Goal: Transaction & Acquisition: Purchase product/service

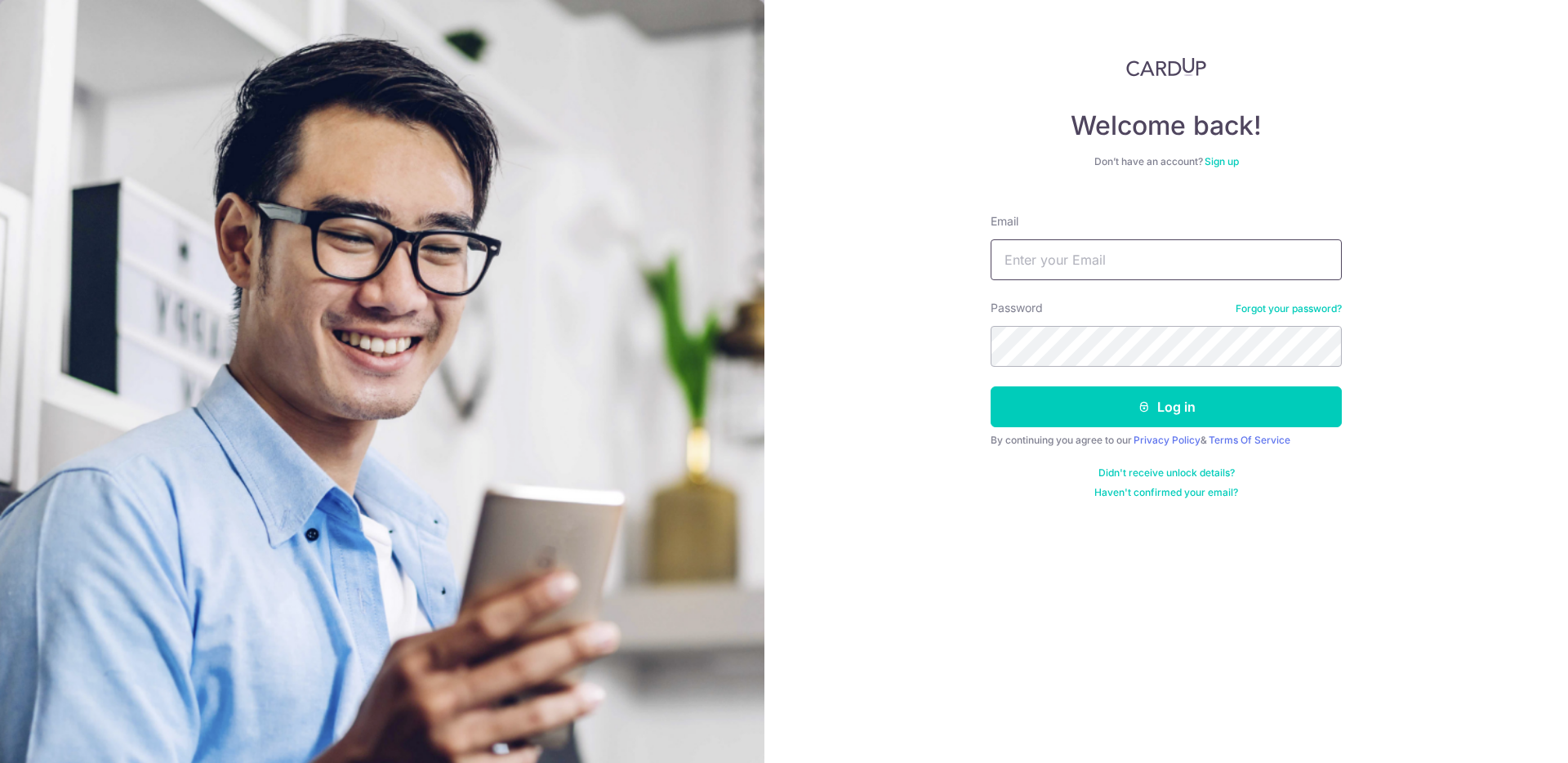
click at [1041, 247] on input "Email" at bounding box center [1166, 260] width 351 height 41
type input "[PERSON_NAME][EMAIL_ADDRESS][DOMAIN_NAME]"
click at [991, 386] on button "Log in" at bounding box center [1166, 407] width 351 height 41
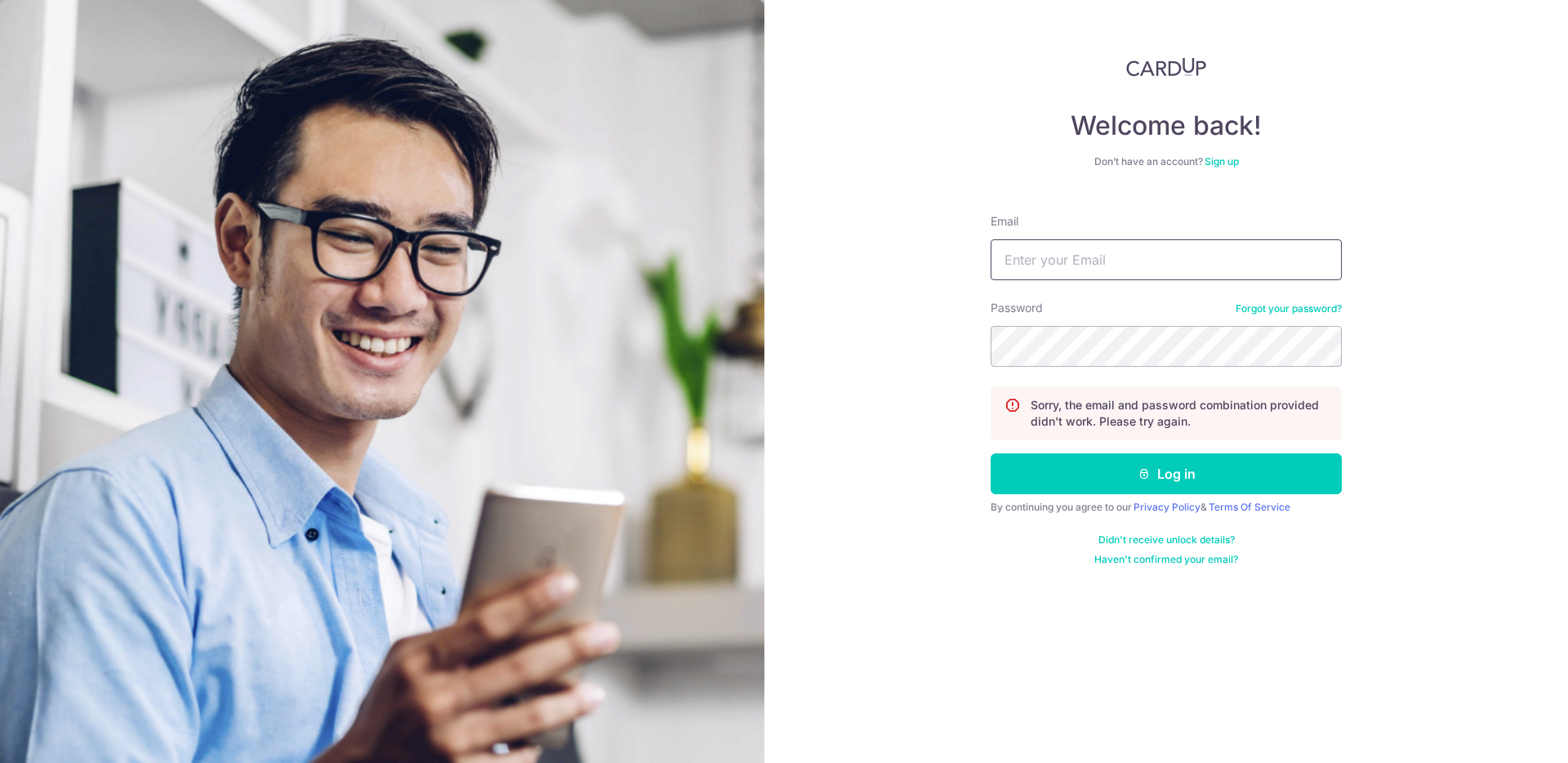
click at [1149, 279] on input "Email" at bounding box center [1166, 260] width 351 height 41
type input "Lionel.koh@hotmail.com"
click at [991, 454] on button "Log in" at bounding box center [1166, 474] width 351 height 41
click at [1135, 263] on input "Email" at bounding box center [1166, 260] width 351 height 41
type input "Lionel.koh@hotmail.com"
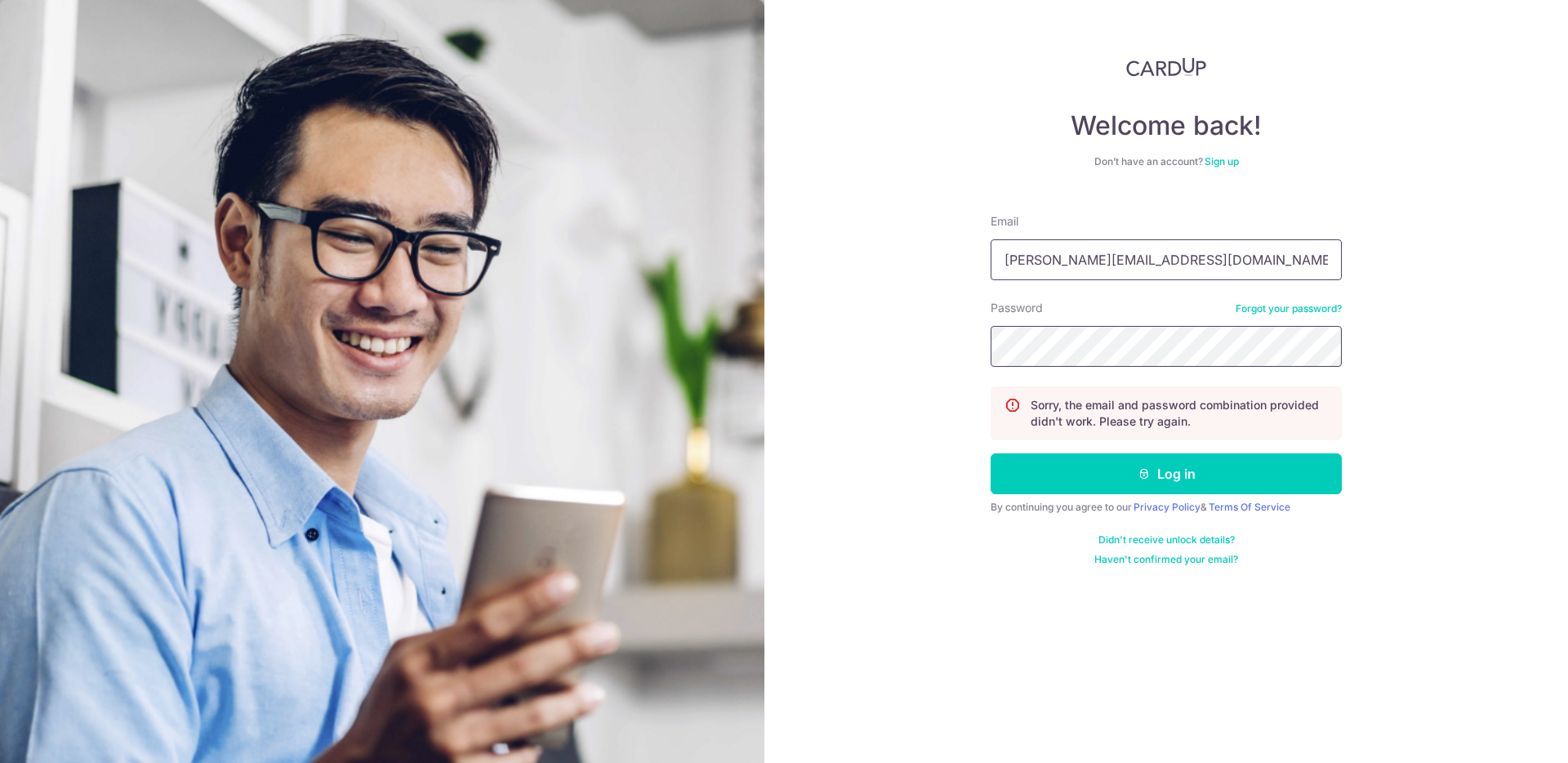
click at [991, 454] on button "Log in" at bounding box center [1166, 474] width 351 height 41
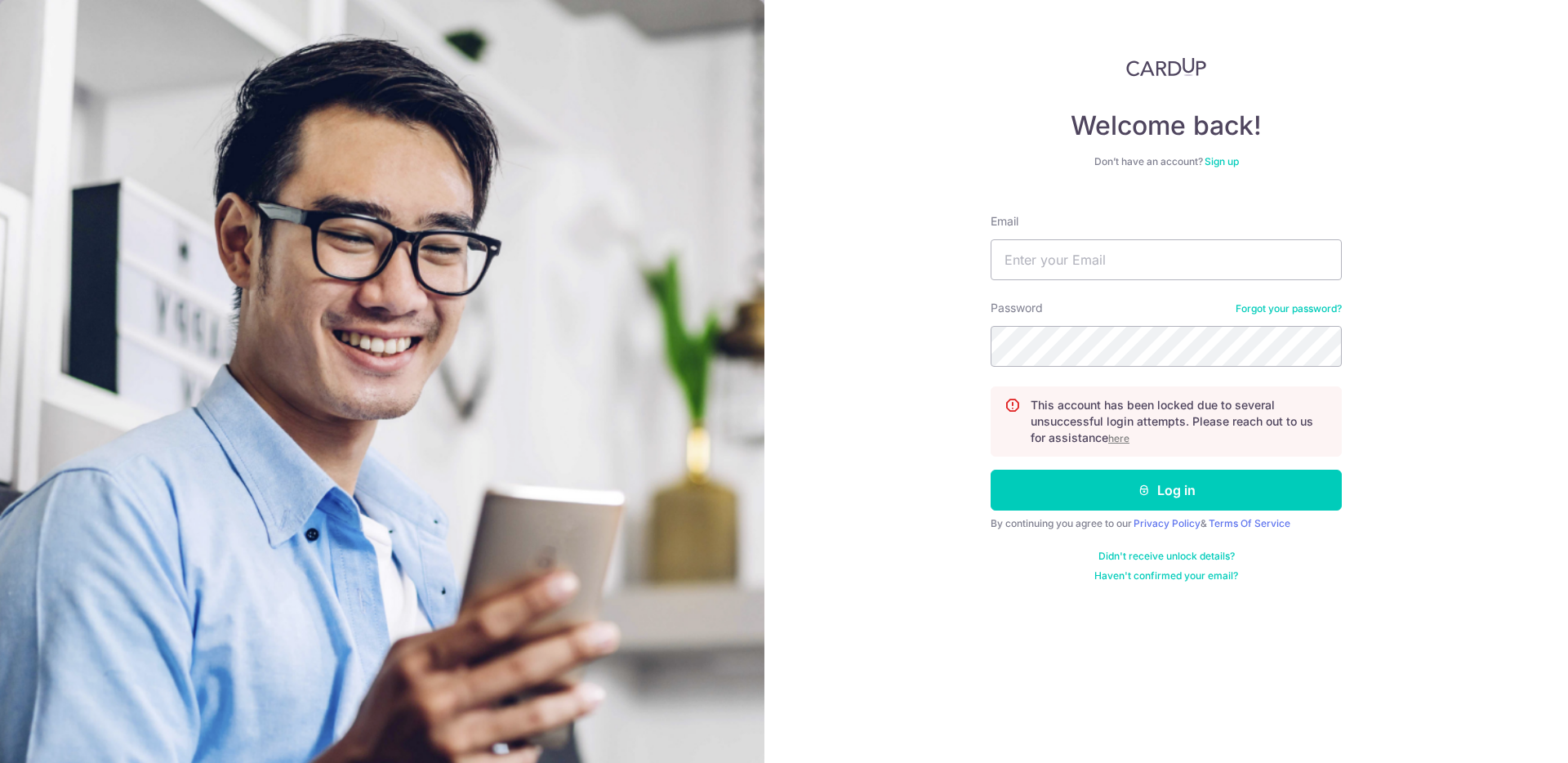
click at [1307, 305] on link "Forgot your password?" at bounding box center [1289, 308] width 106 height 13
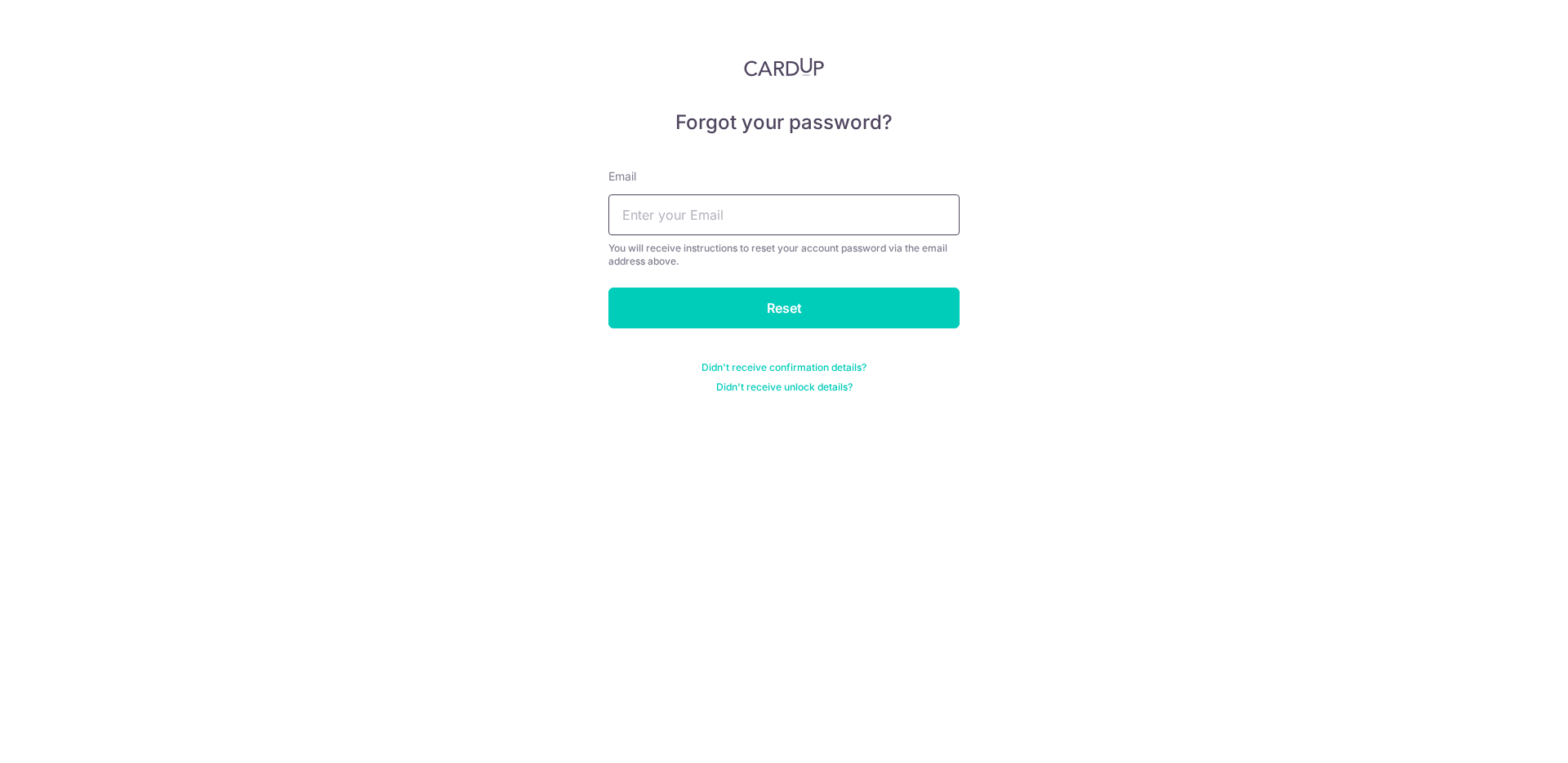
click at [817, 207] on input "text" at bounding box center [784, 215] width 351 height 41
type input "Lionel.koh@hotmail.com"
click at [784, 296] on input "Reset" at bounding box center [784, 308] width 351 height 41
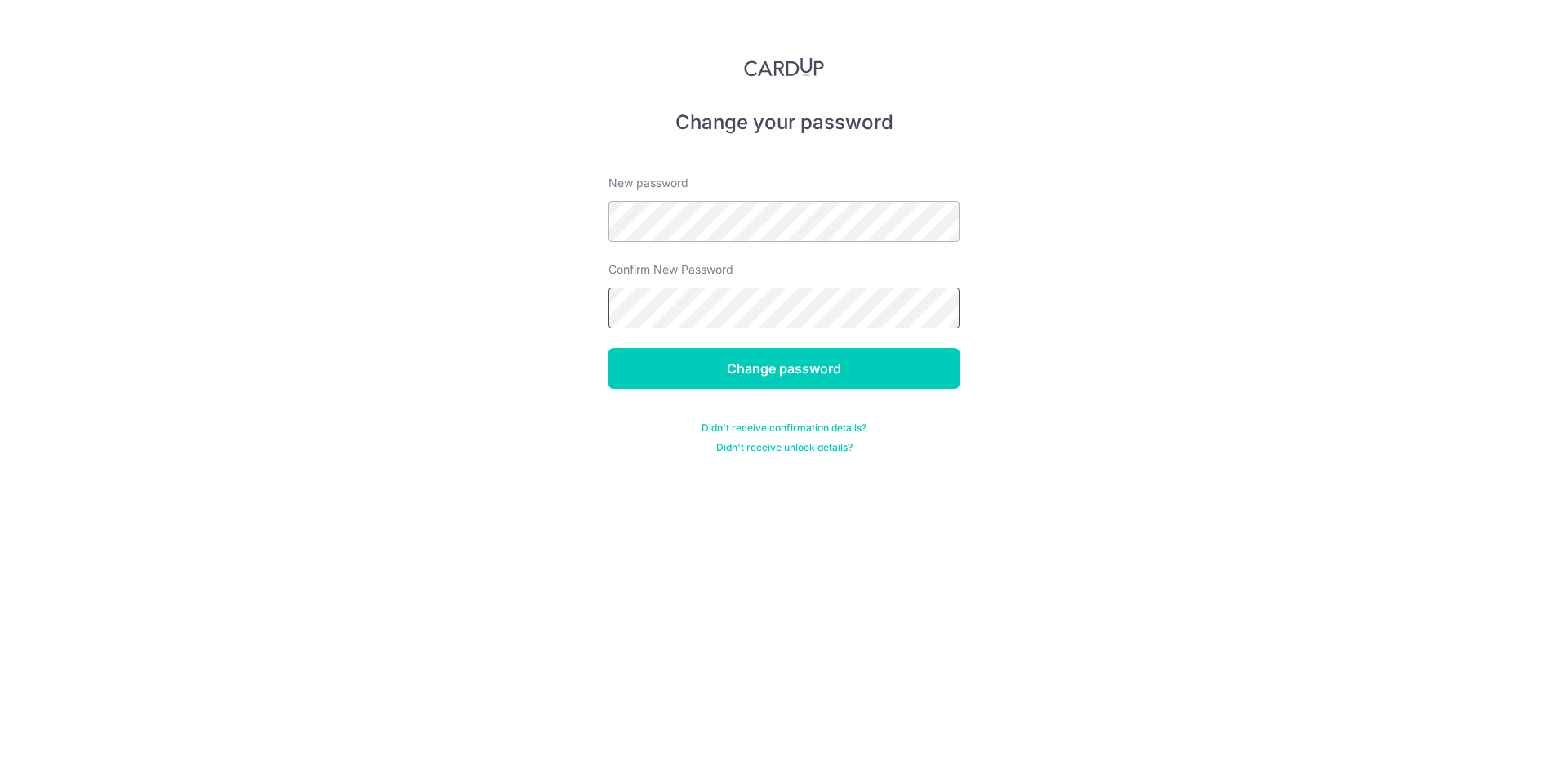
click at [608, 347] on input "Change password" at bounding box center [784, 368] width 351 height 41
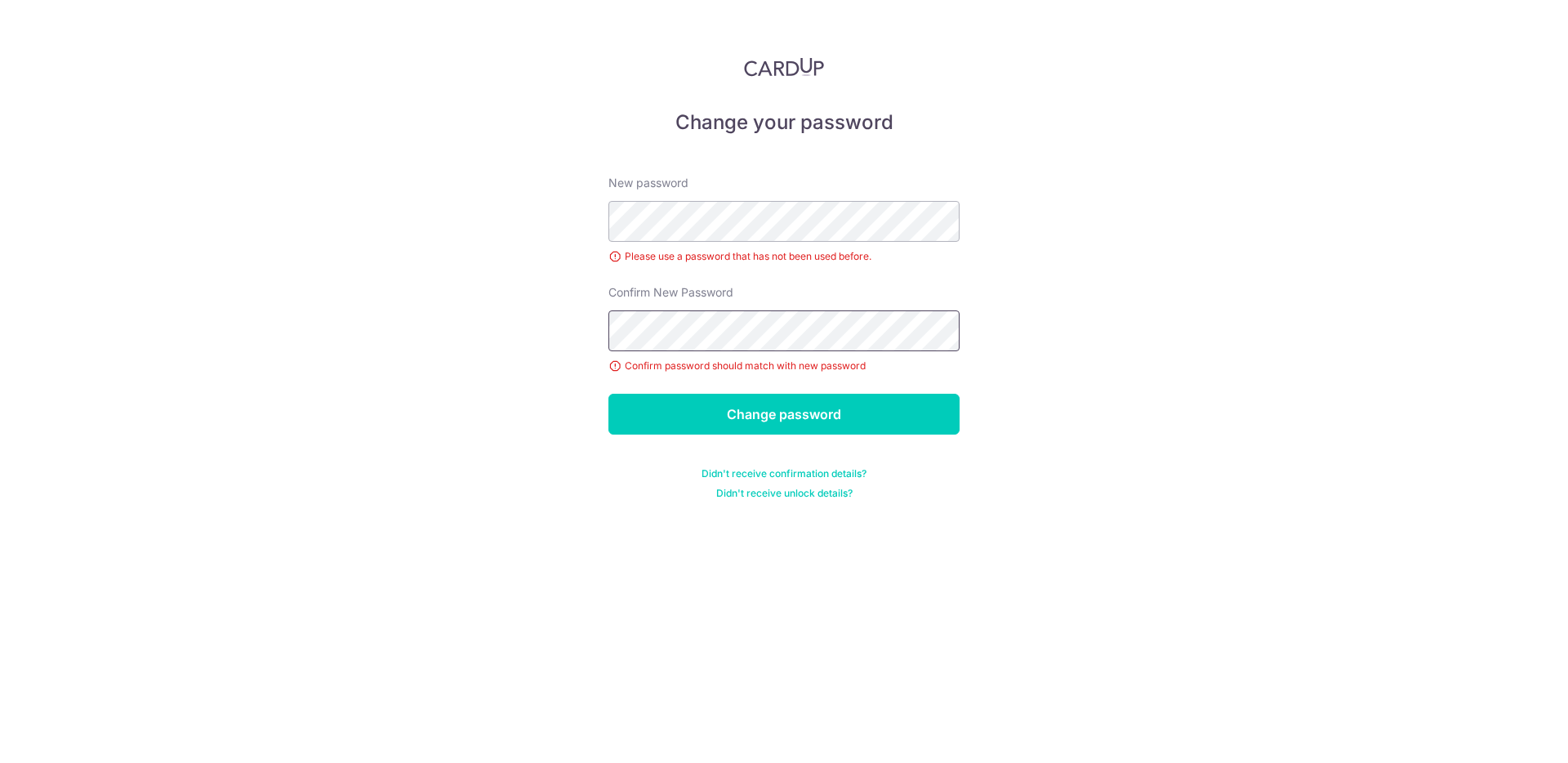
click at [608, 393] on input "Change password" at bounding box center [784, 414] width 351 height 41
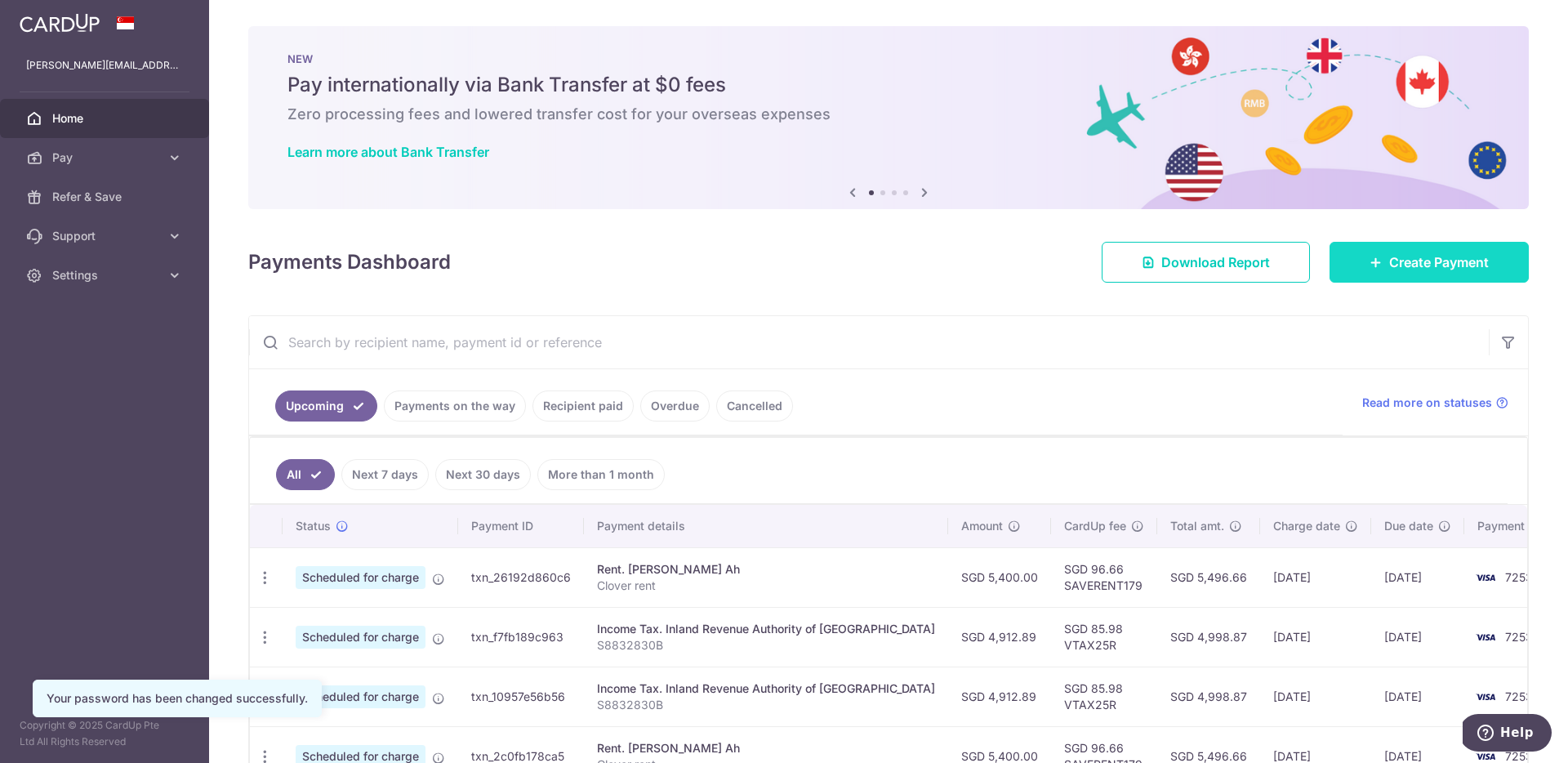
click at [1399, 268] on span "Create Payment" at bounding box center [1439, 262] width 99 height 19
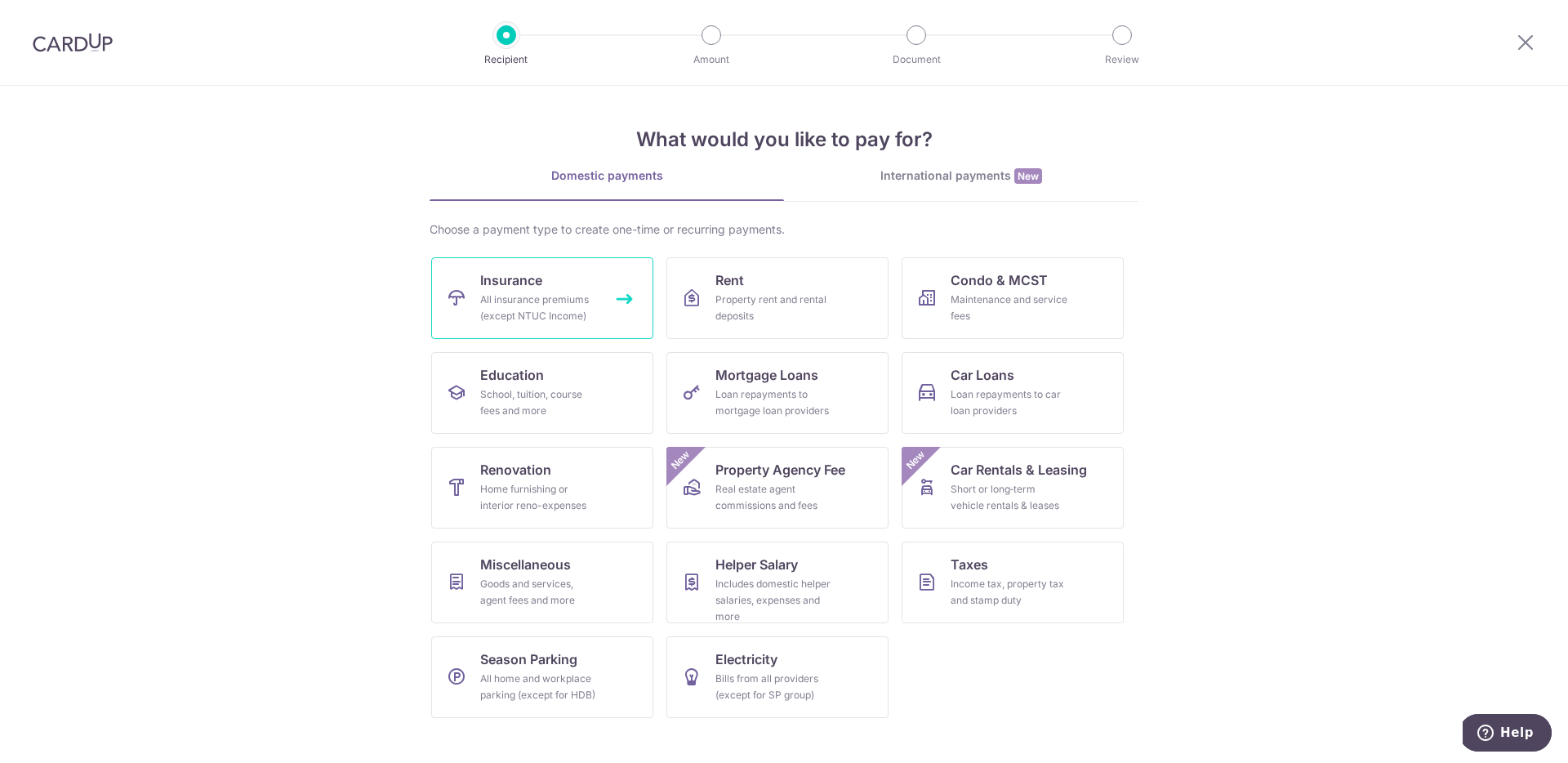
click at [561, 302] on div "All insurance premiums (except NTUC Income)" at bounding box center [538, 309] width 118 height 33
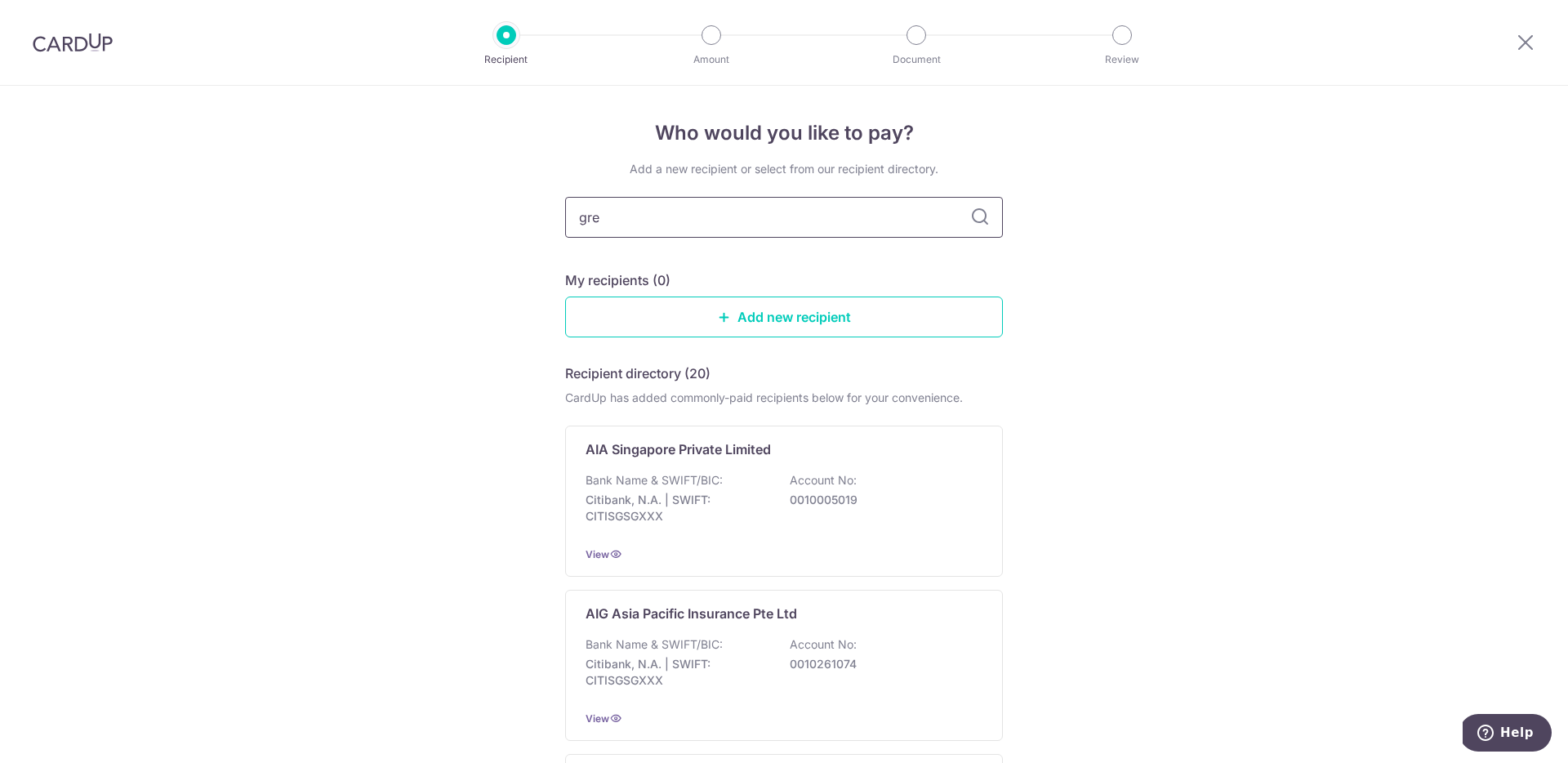
type input "grea"
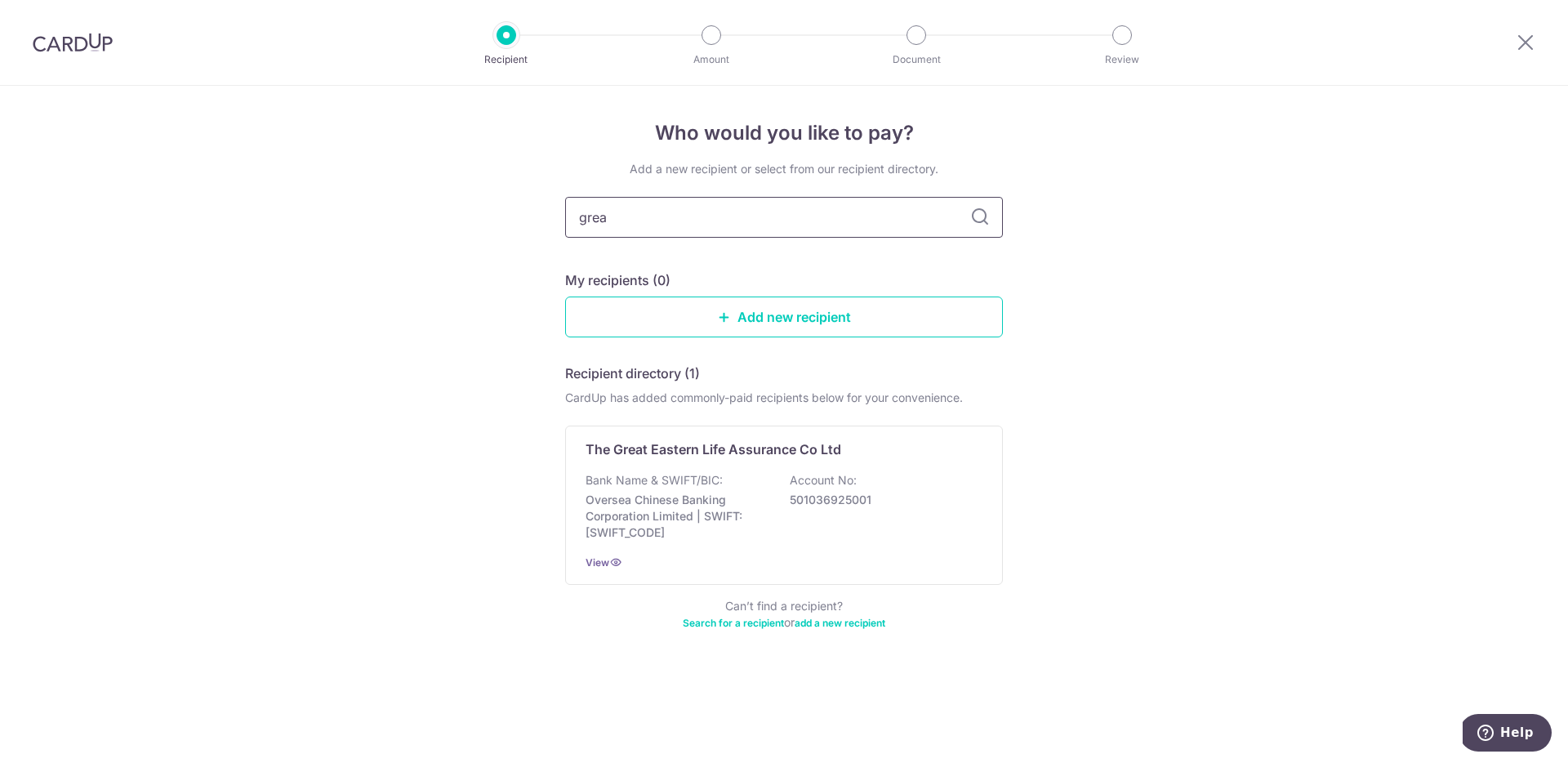
type input "great"
click at [982, 218] on icon at bounding box center [980, 217] width 19 height 19
click at [975, 216] on icon at bounding box center [980, 217] width 19 height 19
click at [756, 208] on input "great" at bounding box center [784, 217] width 438 height 41
type input "great eastern"
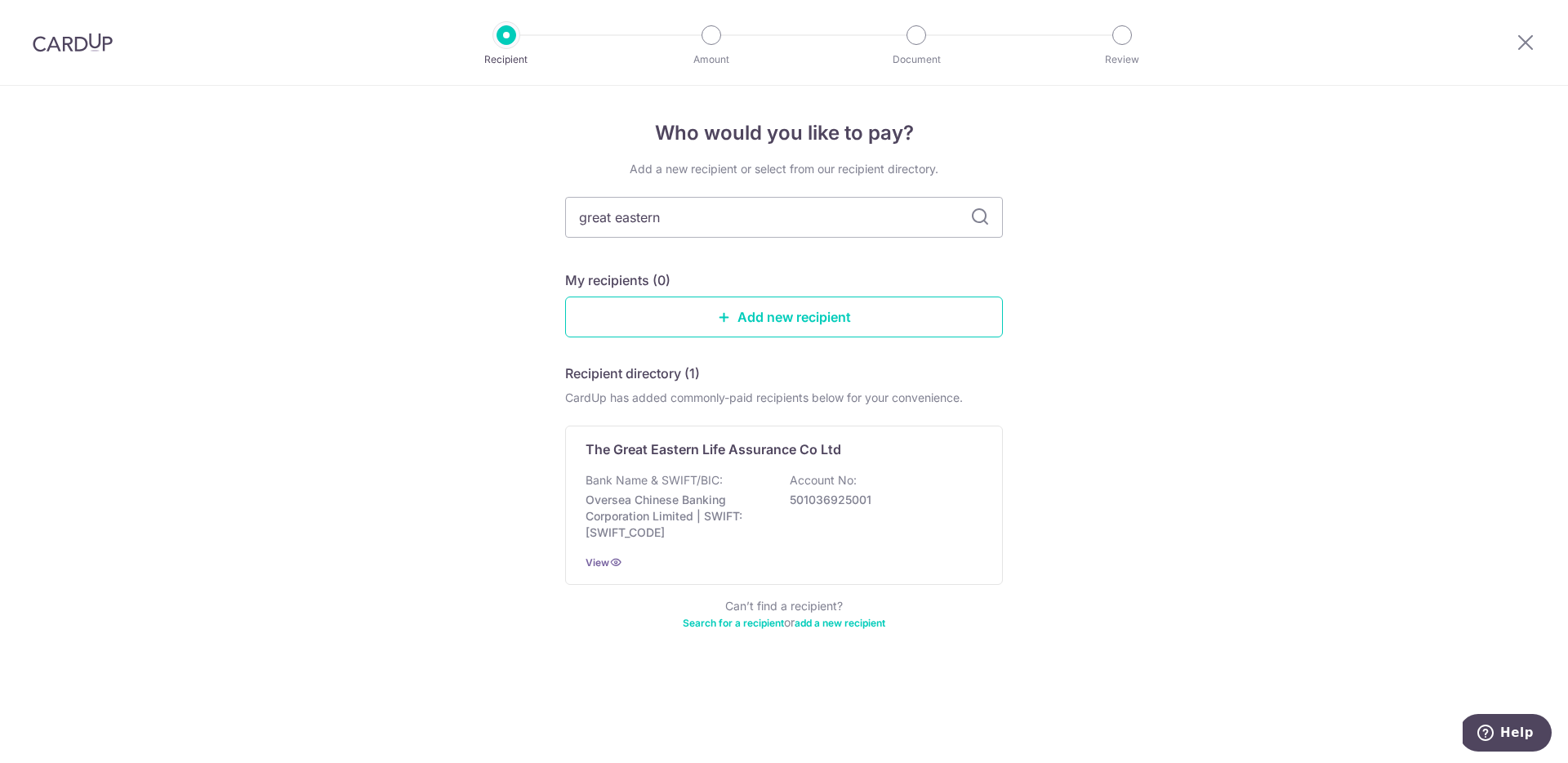
click at [669, 264] on div "Add a new recipient or select from our recipient directory. great eastern My re…" at bounding box center [784, 405] width 438 height 490
click at [770, 515] on div "Bank Name & SWIFT/BIC: Oversea Chinese Banking Corporation Limited | SWIFT: [SW…" at bounding box center [784, 506] width 397 height 68
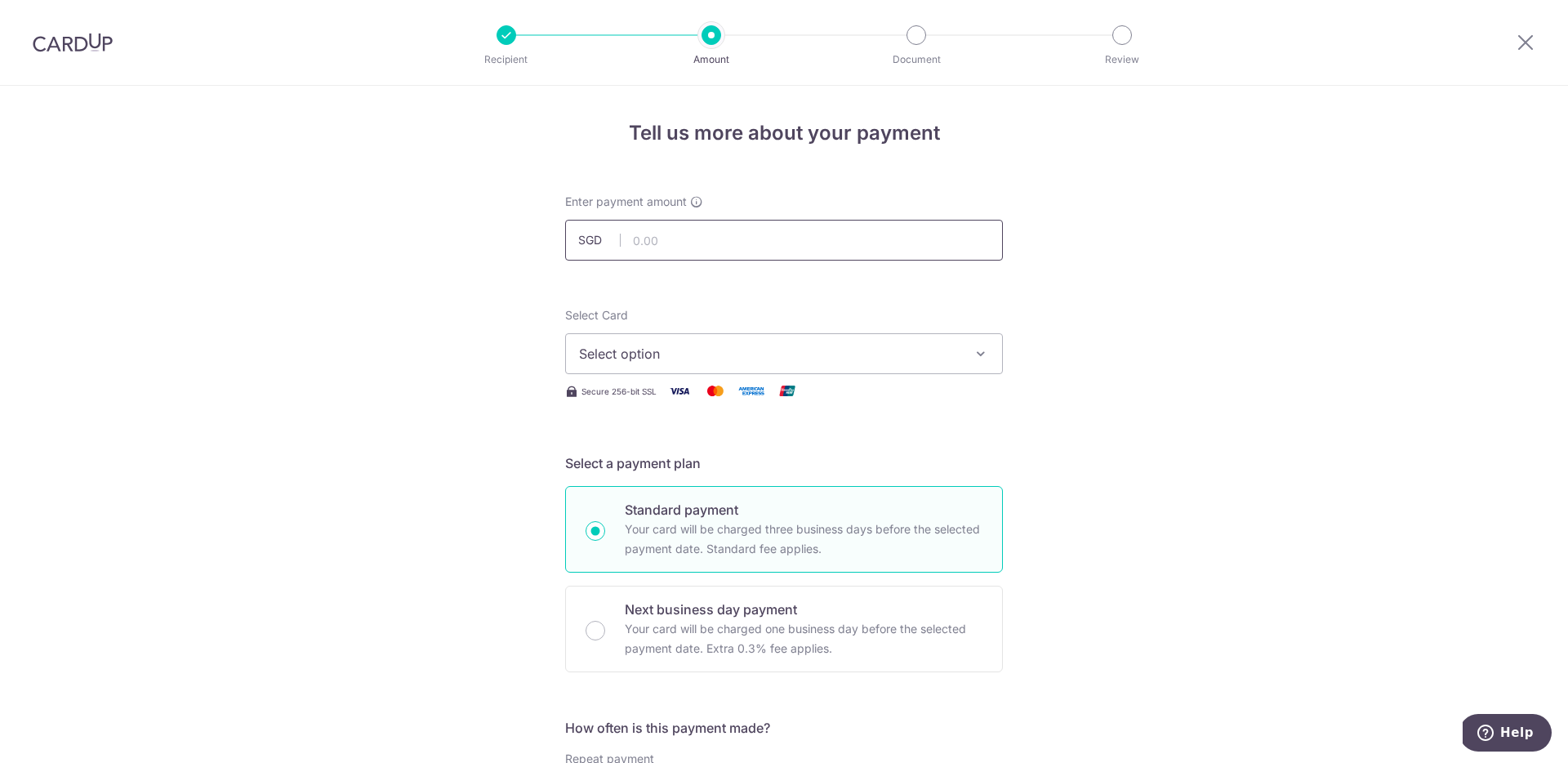
click at [759, 233] on input "text" at bounding box center [784, 240] width 438 height 41
type input "918.25"
click at [789, 344] on span "Select option" at bounding box center [769, 353] width 381 height 19
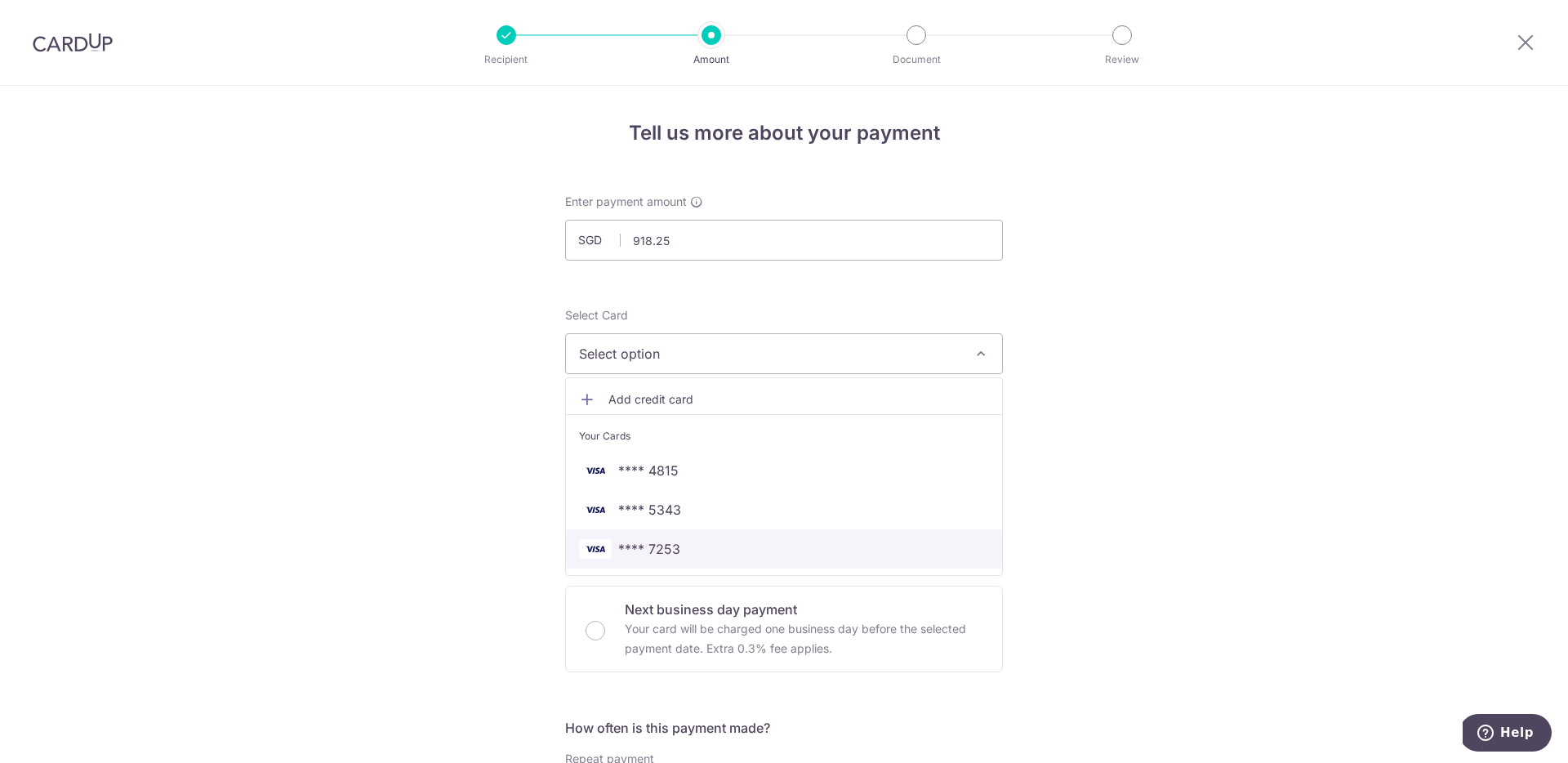
click at [693, 559] on link "**** 7253" at bounding box center [784, 549] width 436 height 39
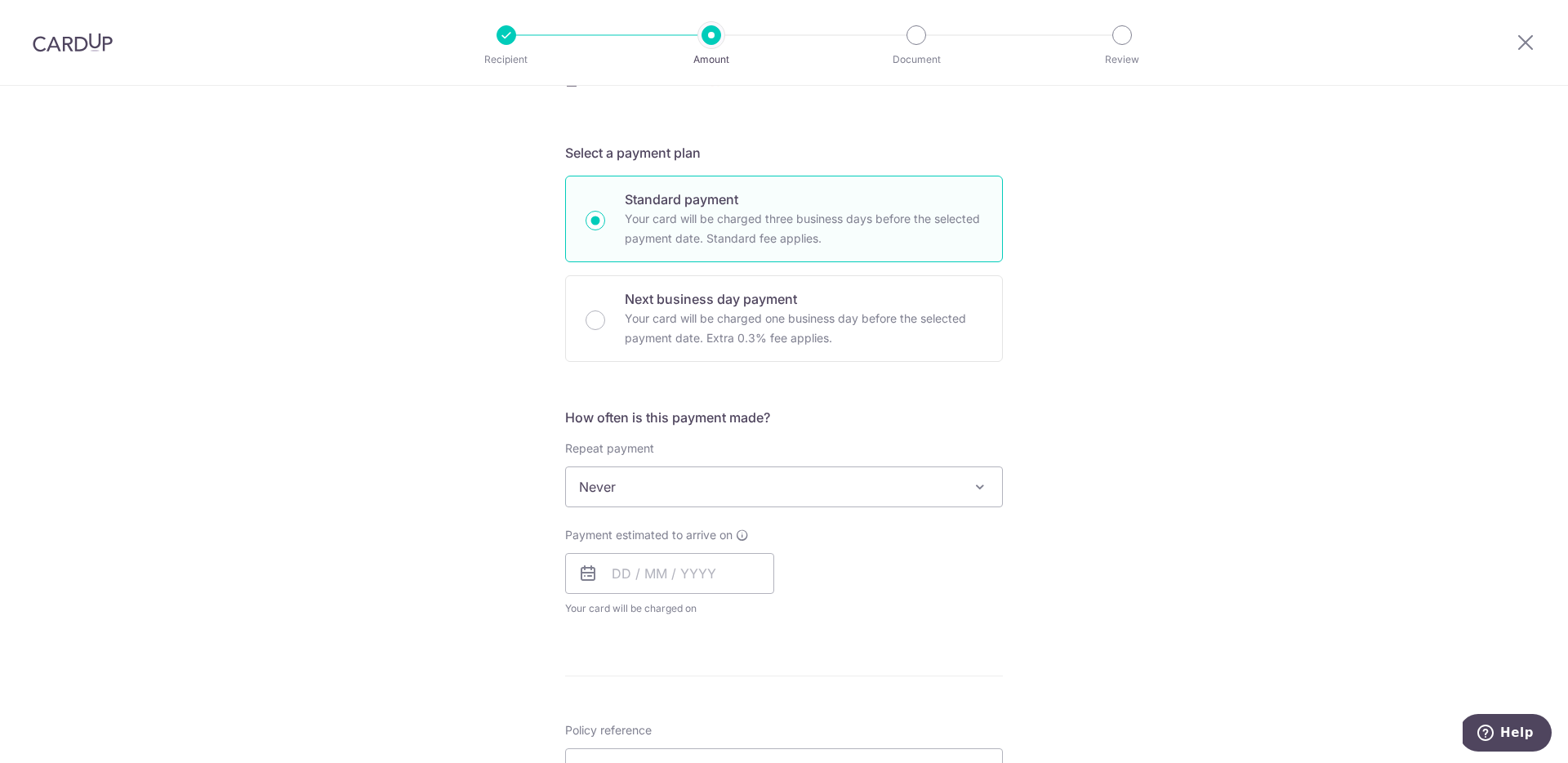
scroll to position [311, 0]
click at [709, 580] on input "text" at bounding box center [670, 572] width 209 height 41
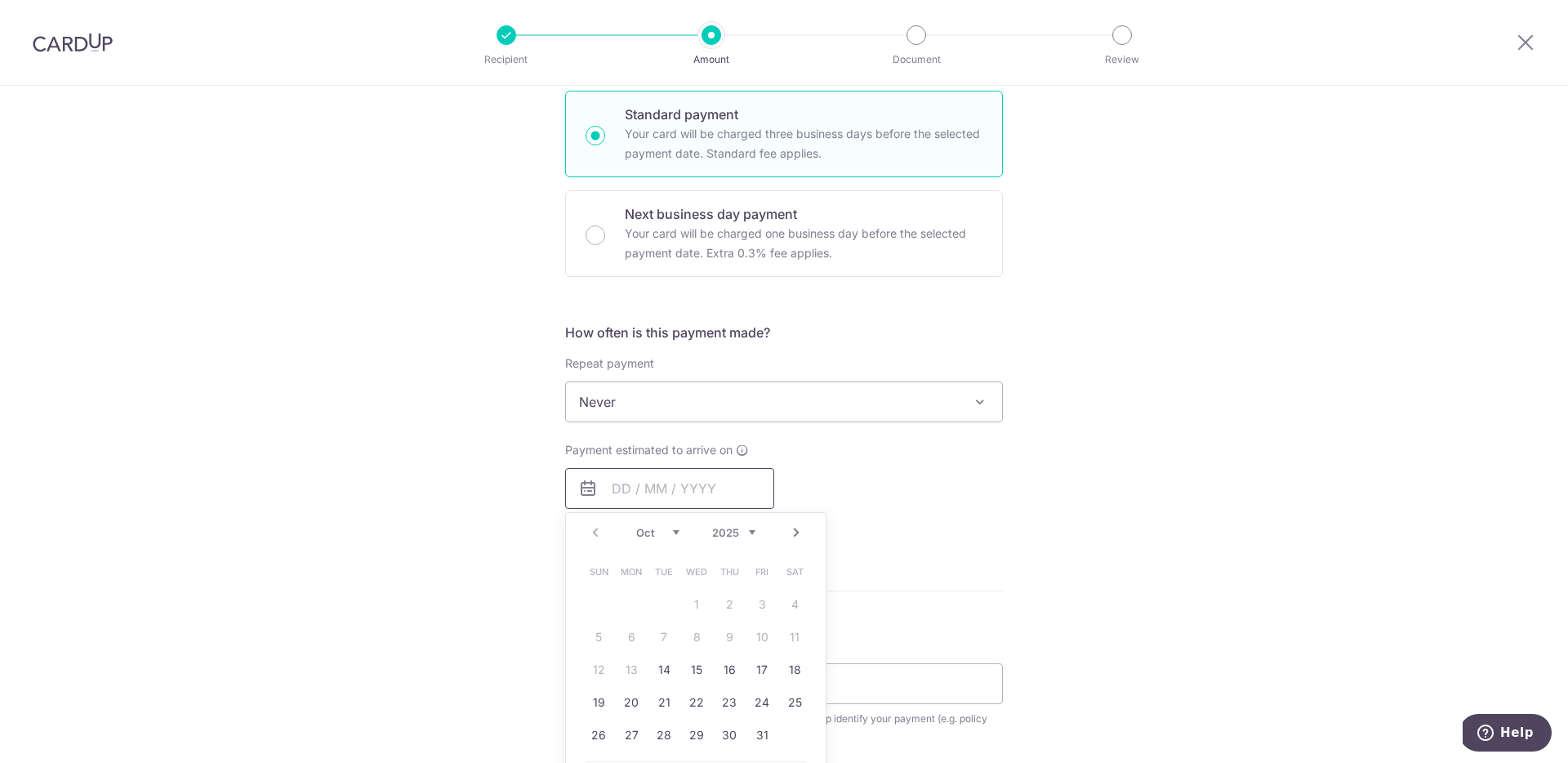
scroll to position [409, 0]
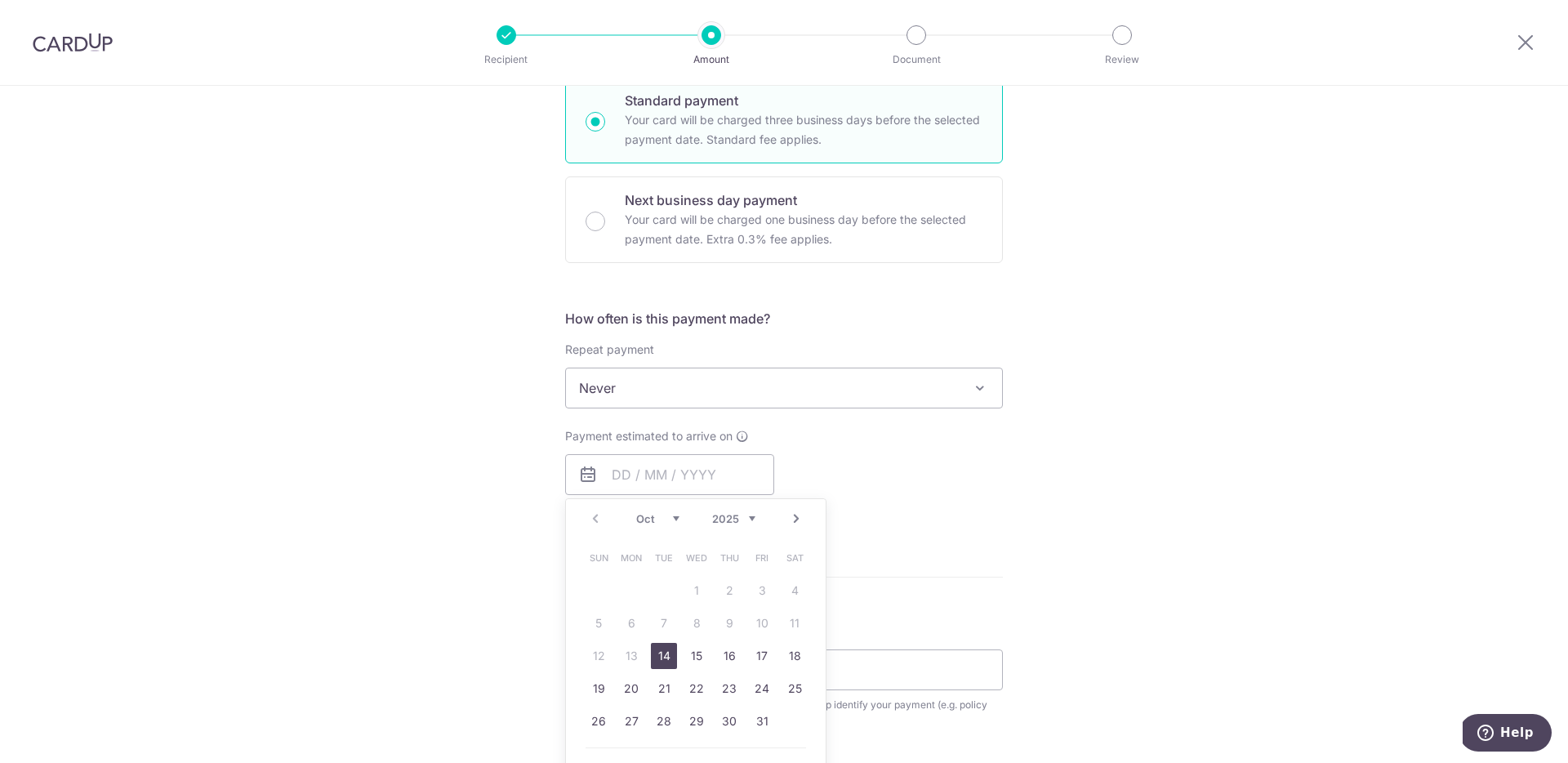
click at [670, 664] on link "14" at bounding box center [664, 655] width 26 height 26
type input "[DATE]"
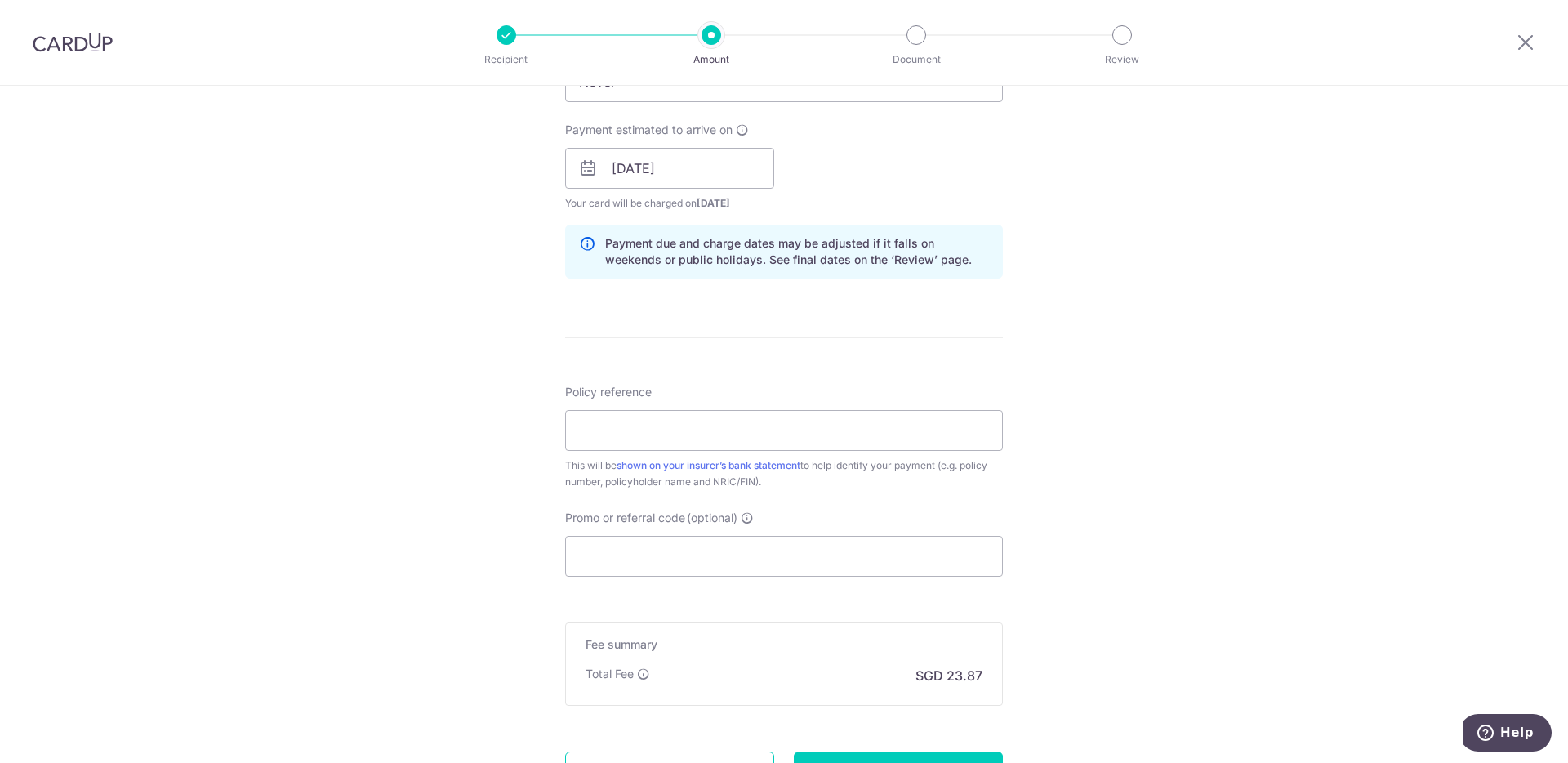
scroll to position [759, 0]
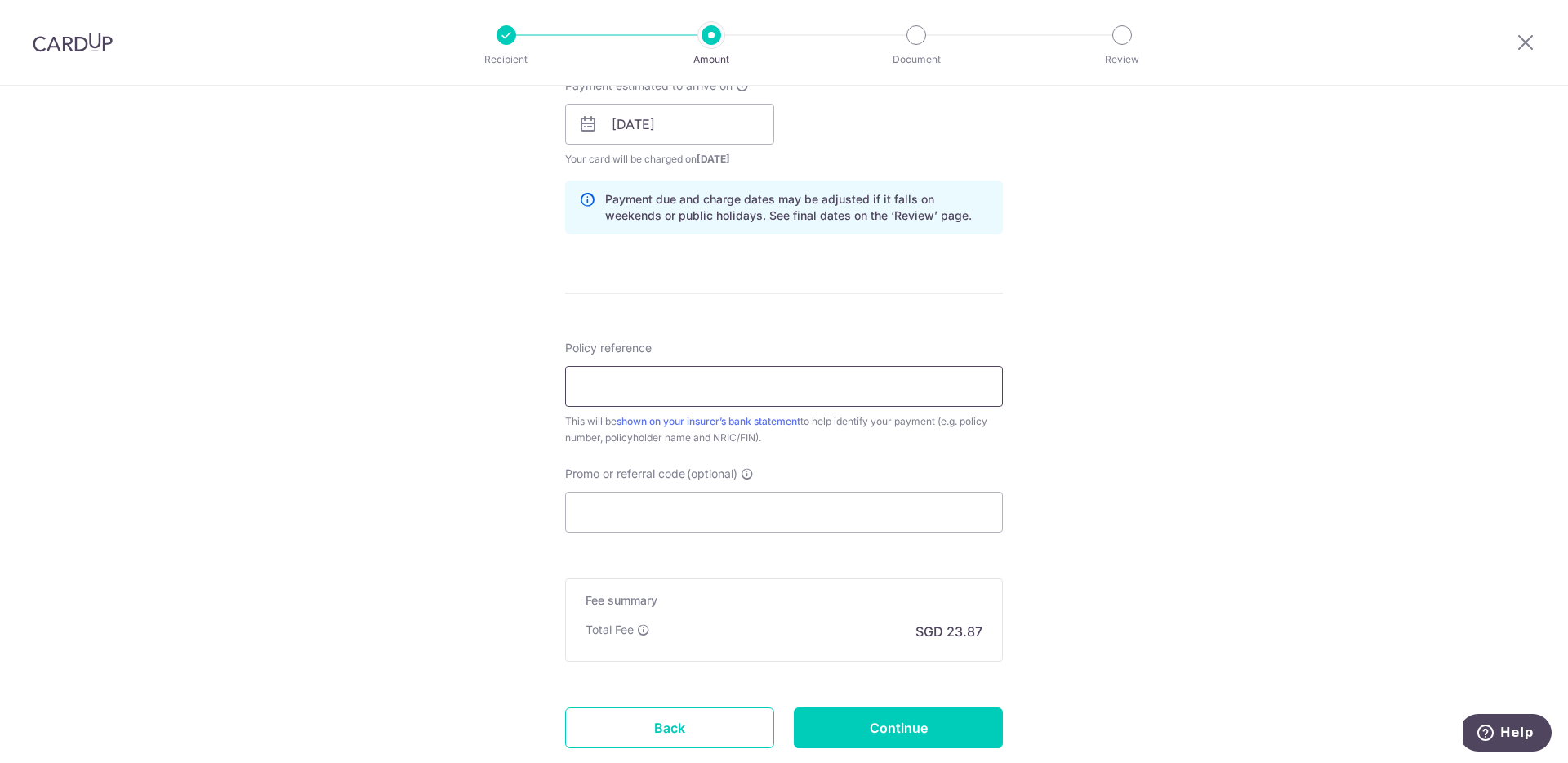
click at [894, 380] on input "Policy reference" at bounding box center [784, 386] width 438 height 41
type input "0246460236"
click at [860, 505] on input "Promo or referral code (optional)" at bounding box center [784, 512] width 438 height 41
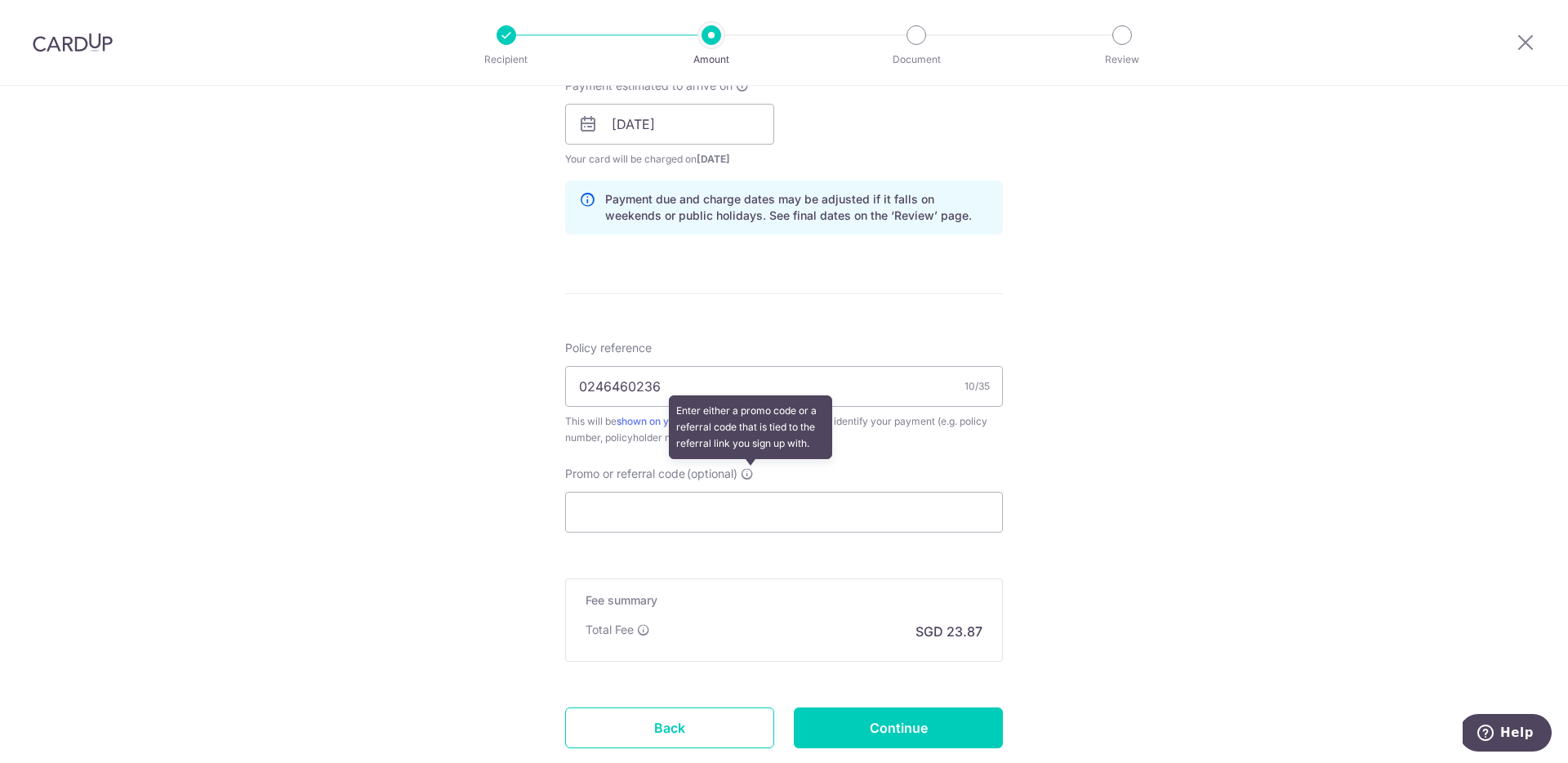
click at [751, 471] on icon at bounding box center [747, 473] width 13 height 13
click at [751, 491] on input "Promo or referral code (optional) Enter either a promo code or a referral code …" at bounding box center [784, 512] width 438 height 41
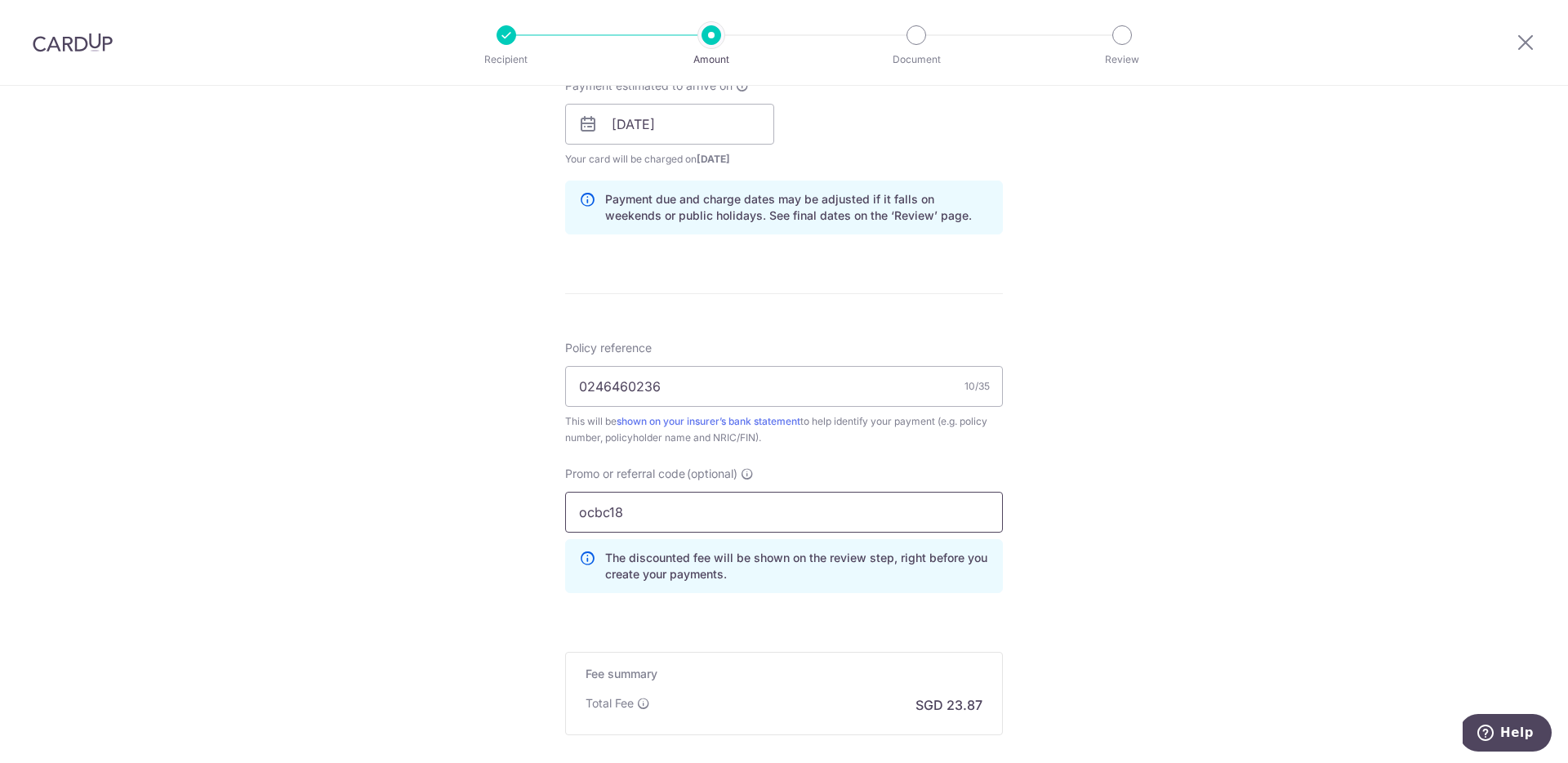
type input "ocbc18"
click at [1045, 571] on div "Tell us more about your payment Enter payment amount SGD 918.25 918.25 Select C…" at bounding box center [784, 135] width 1568 height 1617
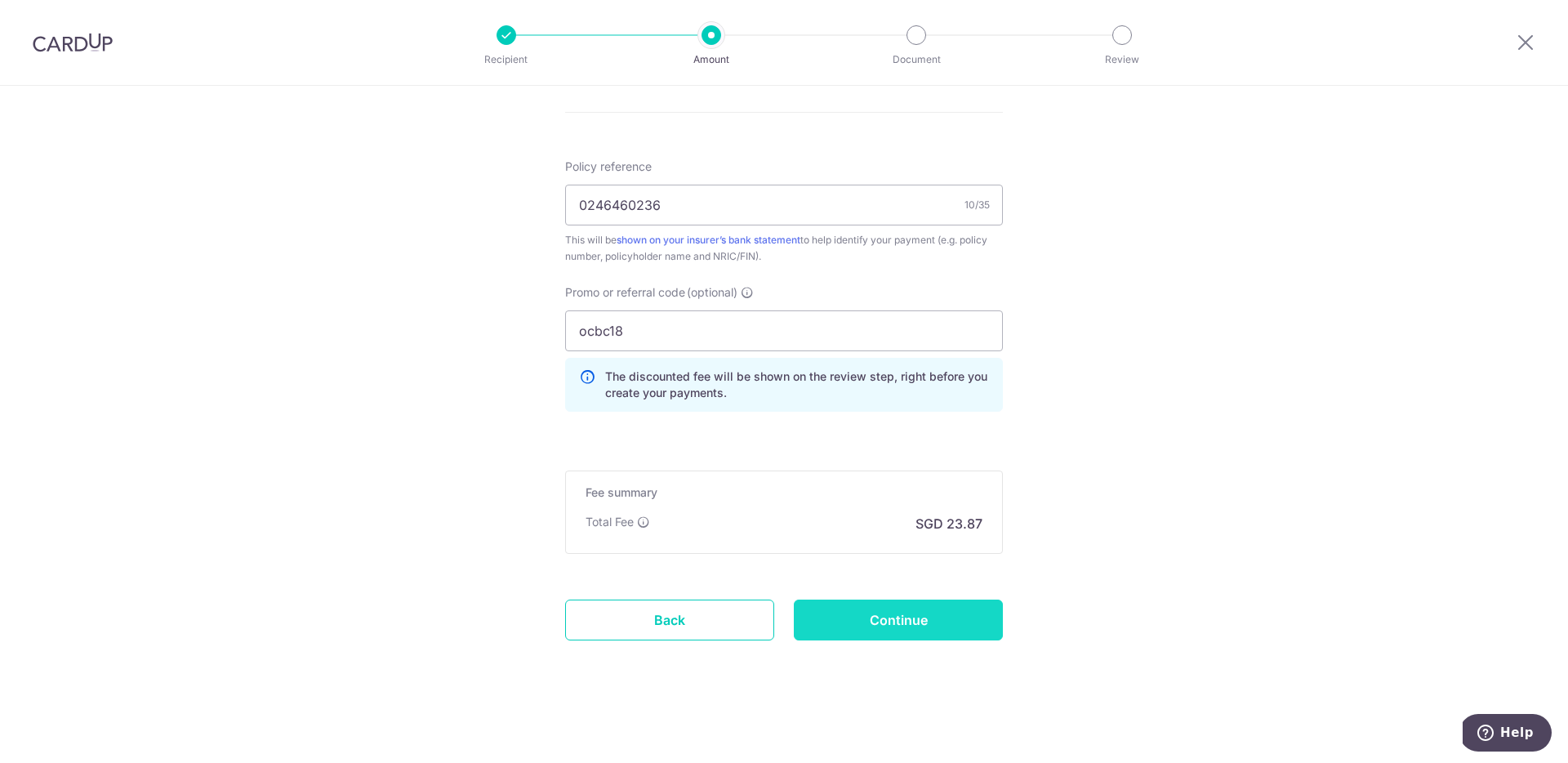
click at [922, 619] on input "Continue" at bounding box center [898, 620] width 209 height 41
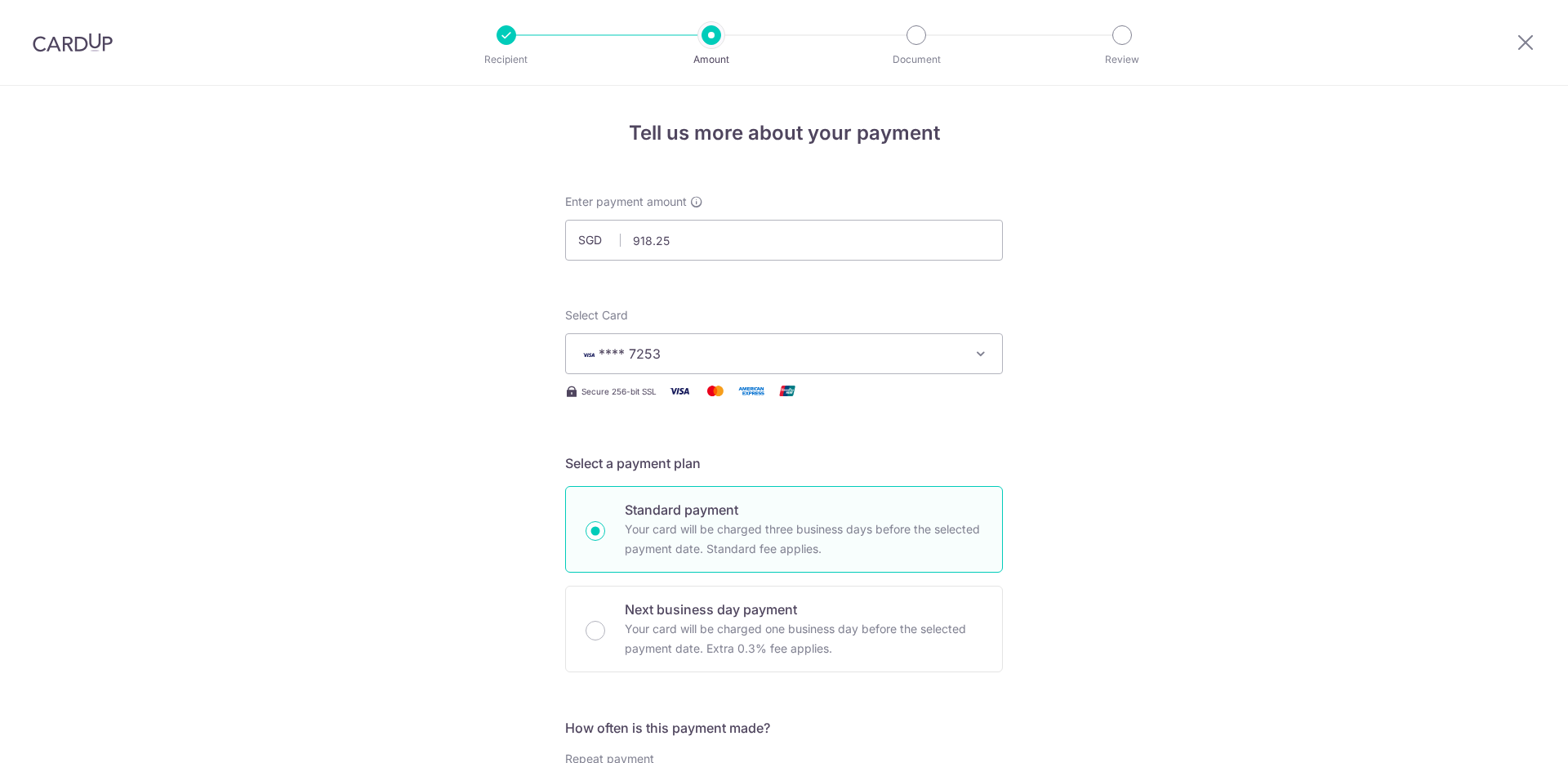
scroll to position [963, 0]
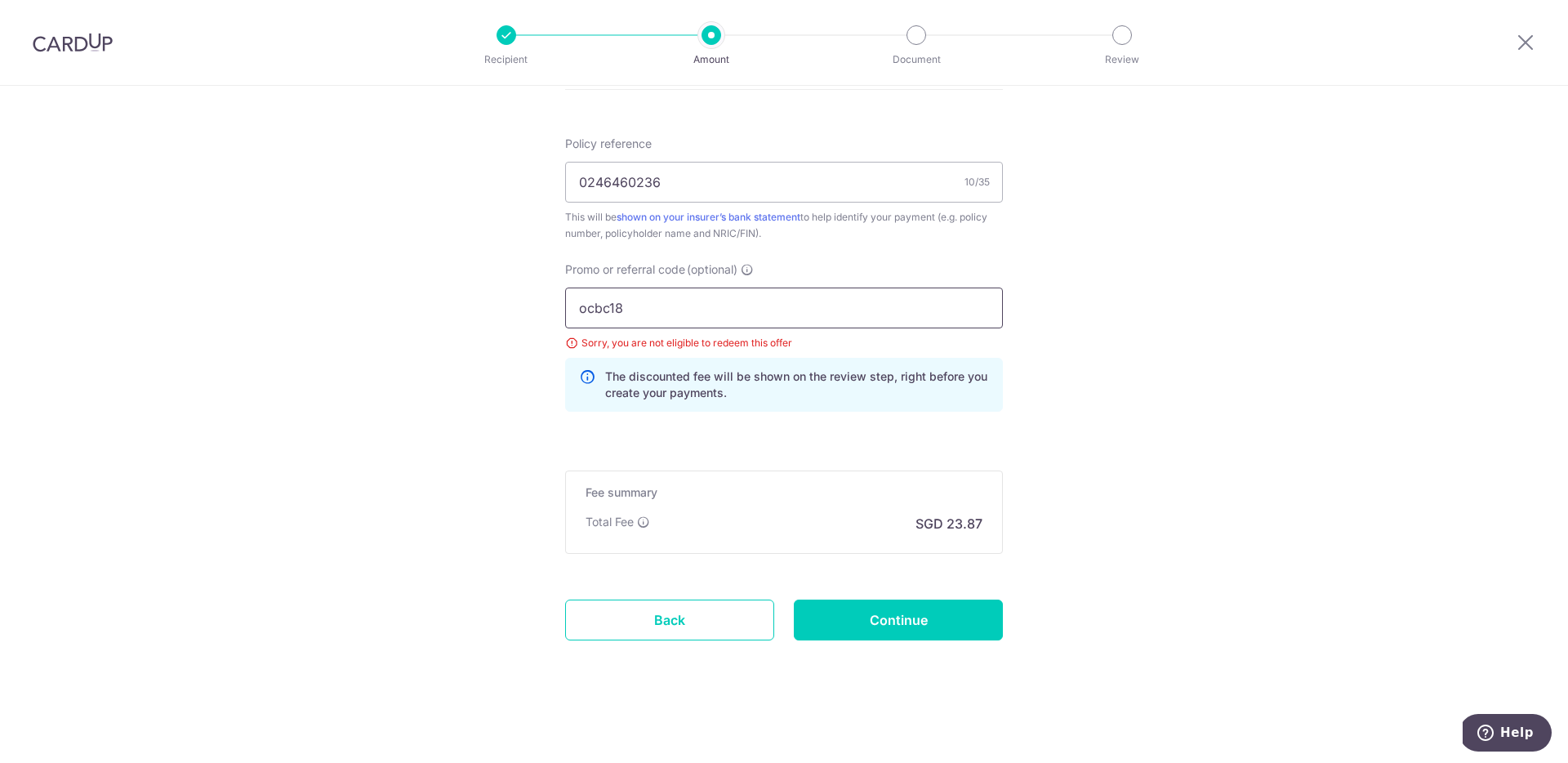
click at [638, 305] on input "ocbc18" at bounding box center [784, 308] width 438 height 41
type input "ocbc195"
click at [858, 617] on input "Continue" at bounding box center [898, 620] width 209 height 41
click at [880, 302] on input "ocbc195" at bounding box center [784, 308] width 438 height 41
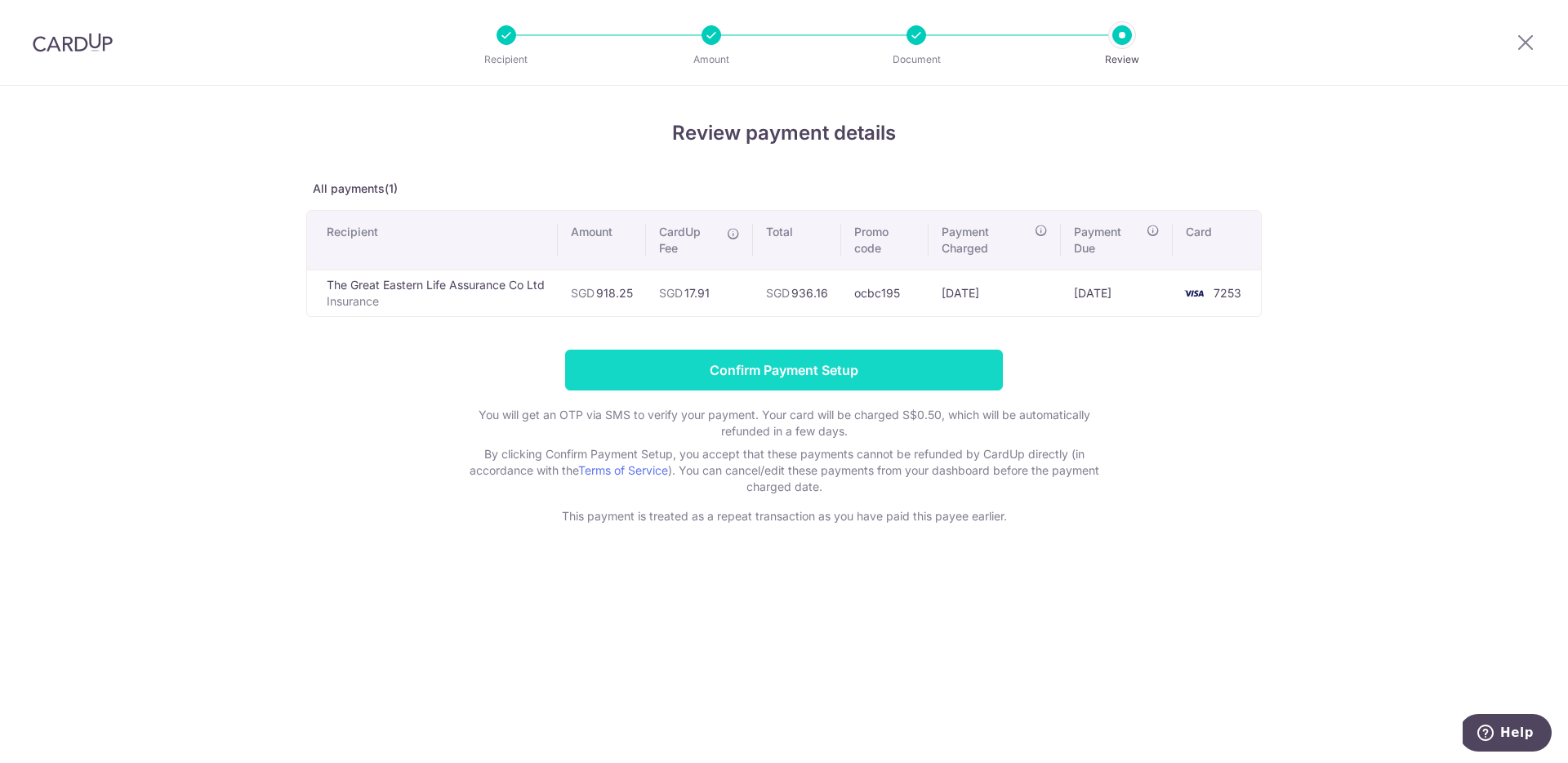
click at [789, 372] on input "Confirm Payment Setup" at bounding box center [784, 370] width 438 height 41
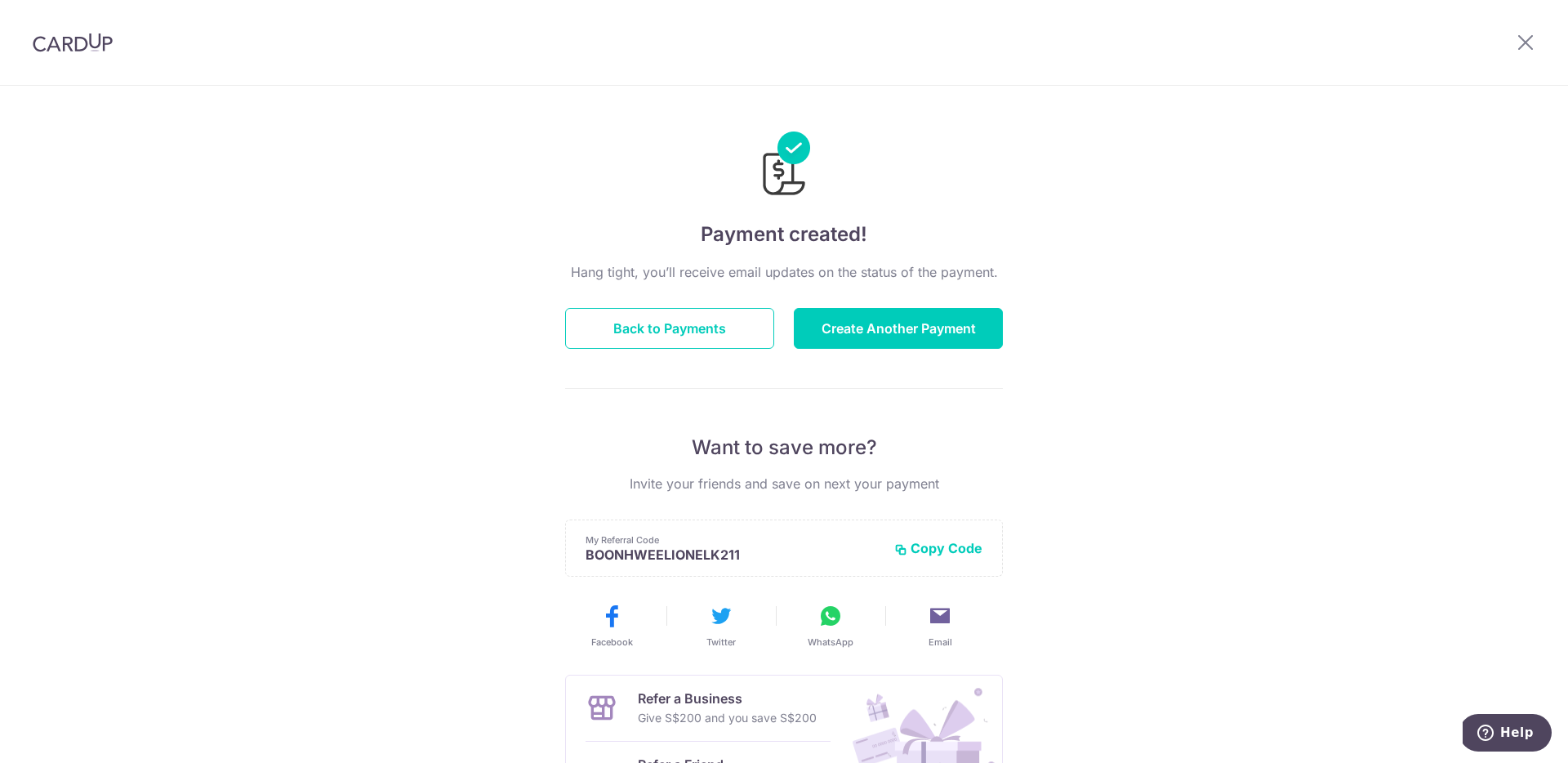
click at [840, 351] on div "Hang tight, you’ll receive email updates on the status of the payment. Back to …" at bounding box center [784, 571] width 438 height 619
click at [860, 332] on button "Create Another Payment" at bounding box center [898, 328] width 209 height 41
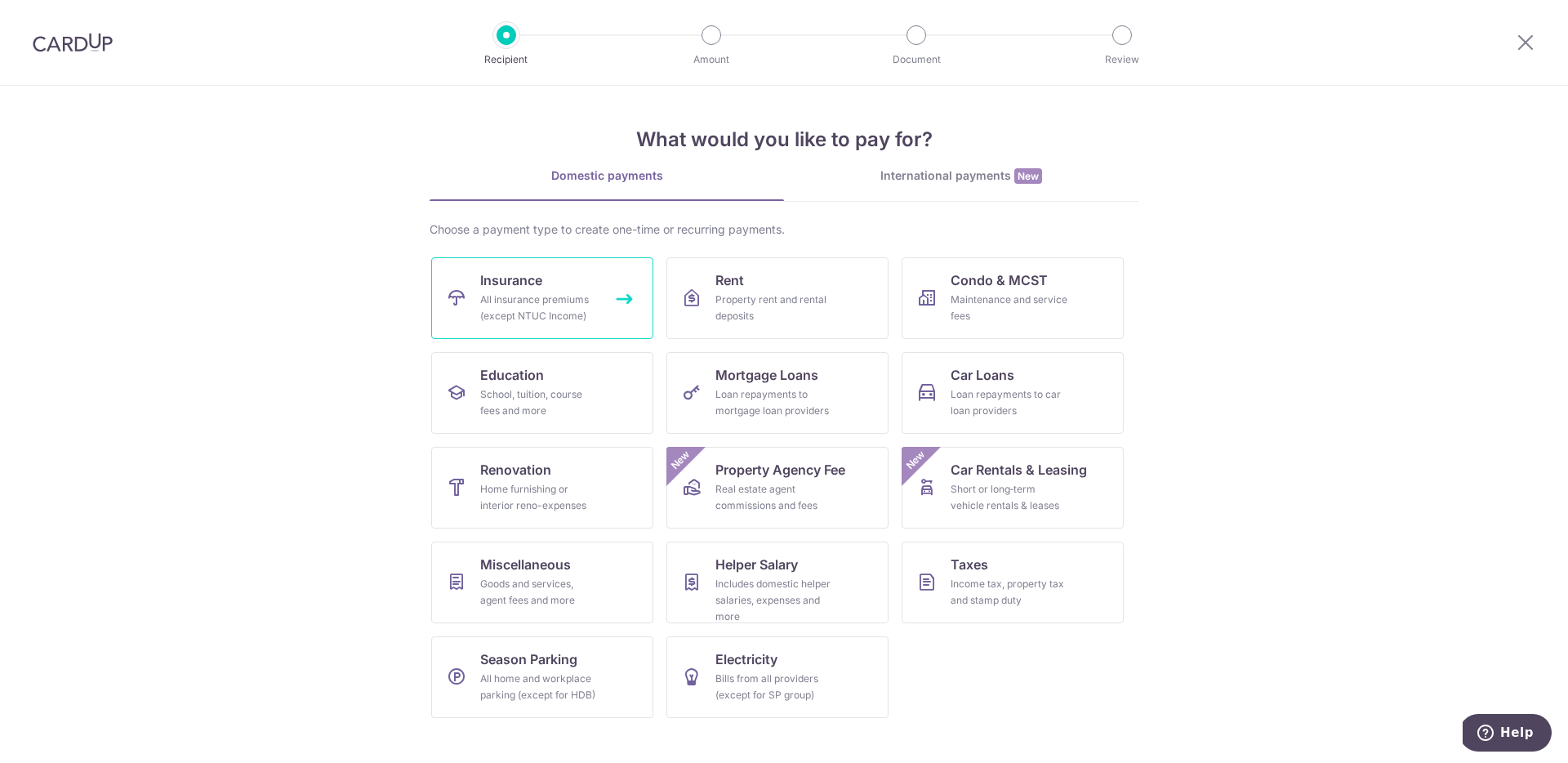
click at [567, 319] on div "All insurance premiums (except NTUC Income)" at bounding box center [538, 309] width 118 height 33
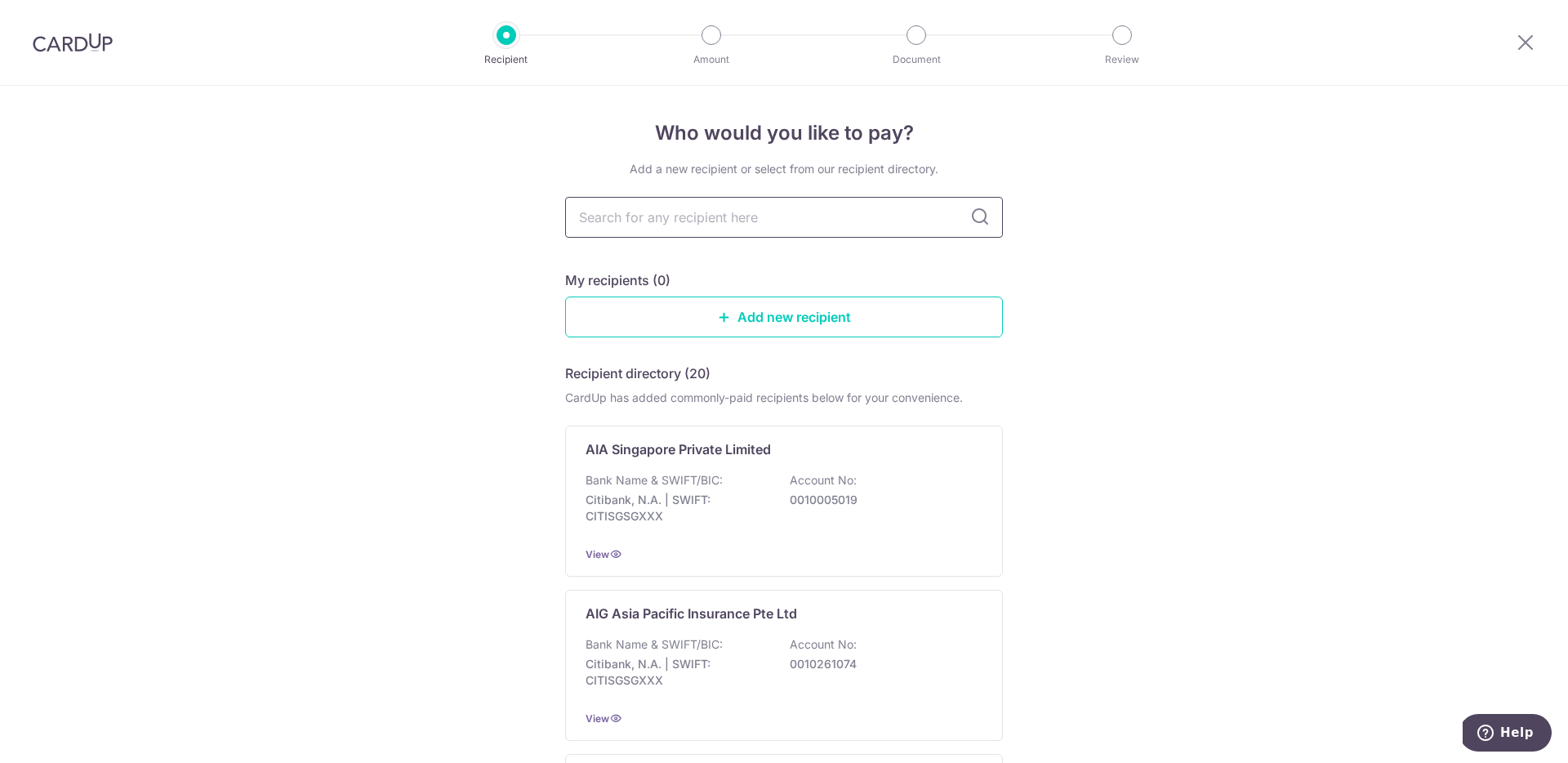
click at [691, 222] on input "text" at bounding box center [784, 217] width 438 height 41
type input "great eastern"
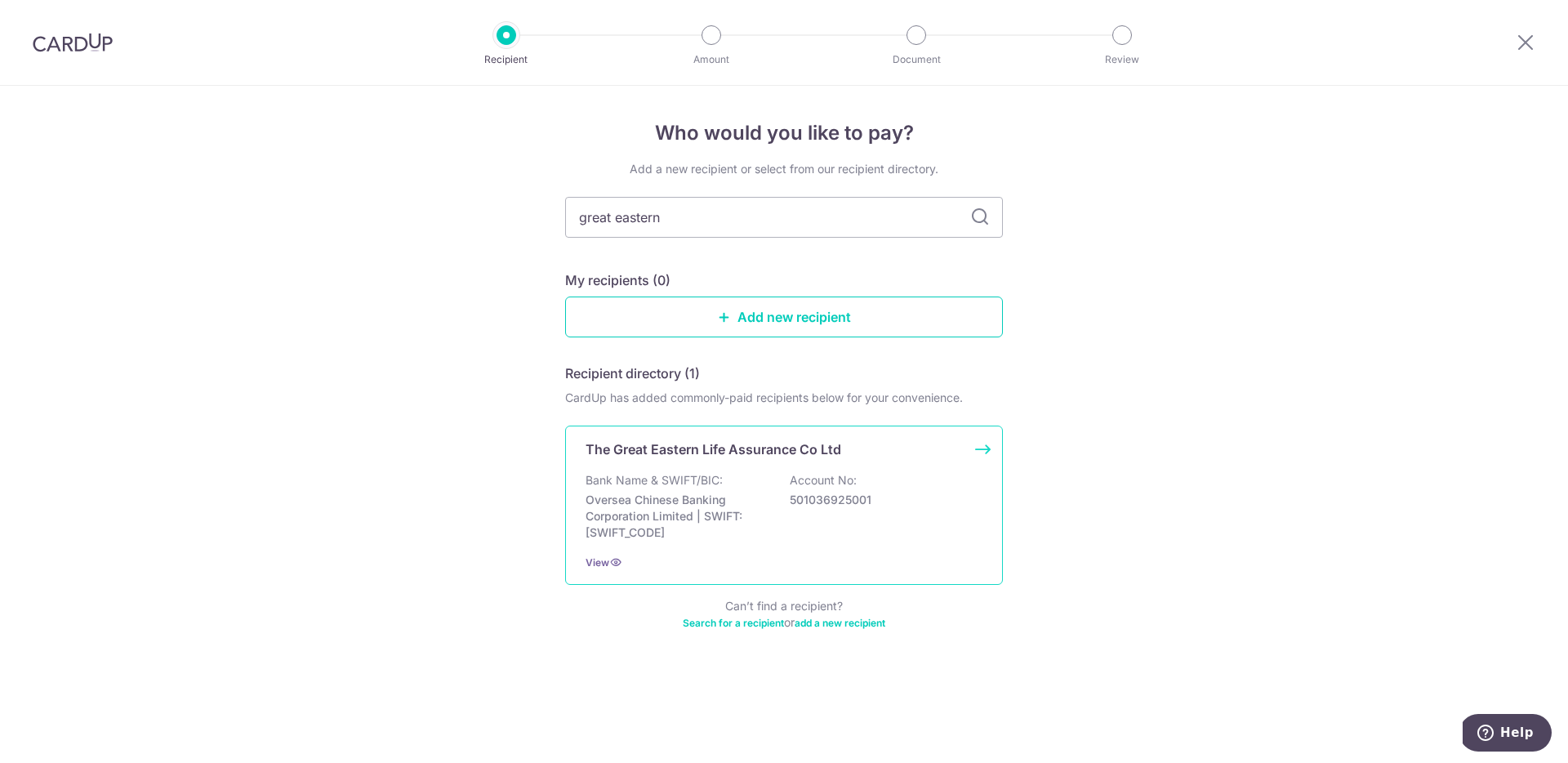
click at [748, 515] on p "Oversea Chinese Banking Corporation Limited | SWIFT: OCBCSGSGXXX" at bounding box center [677, 516] width 183 height 49
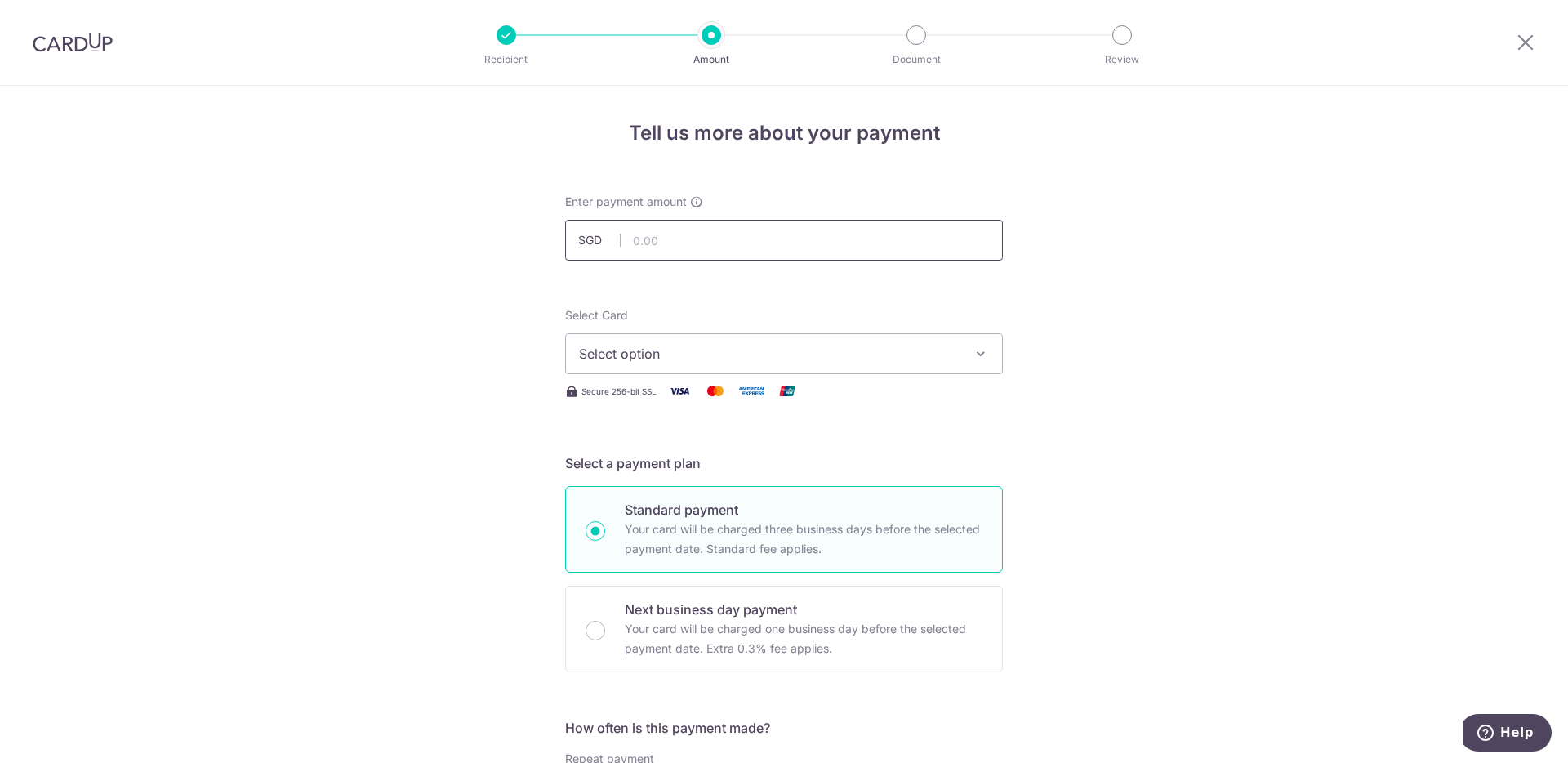
click at [706, 235] on input "text" at bounding box center [784, 240] width 438 height 41
type input "362.56"
click at [858, 322] on div "Select Card Select option Add credit card Your Cards **** 4815 **** 5343 **** 7…" at bounding box center [784, 341] width 438 height 67
click at [835, 358] on span "Select option" at bounding box center [769, 353] width 381 height 19
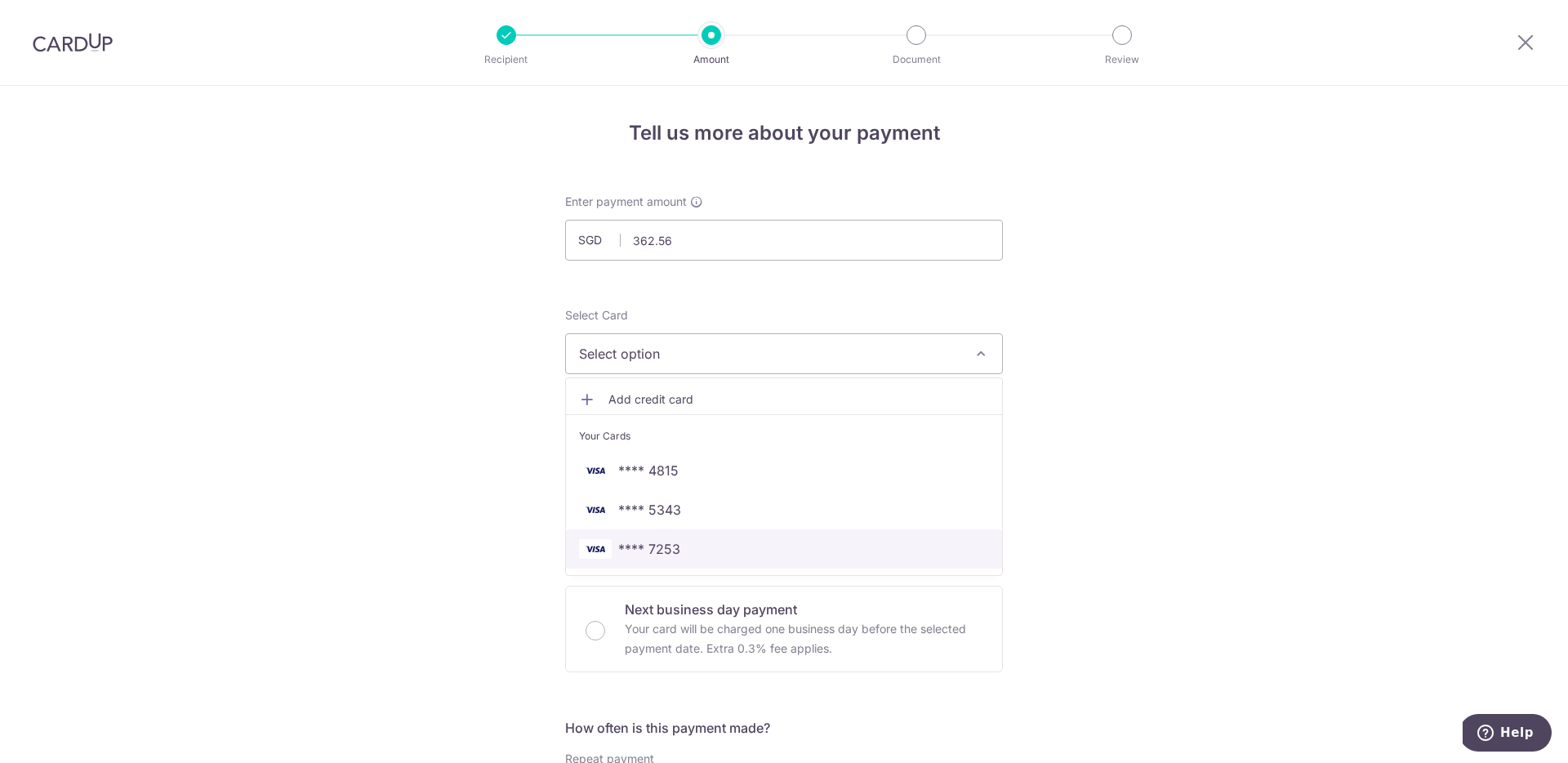
click at [705, 544] on span "**** 7253" at bounding box center [784, 549] width 410 height 19
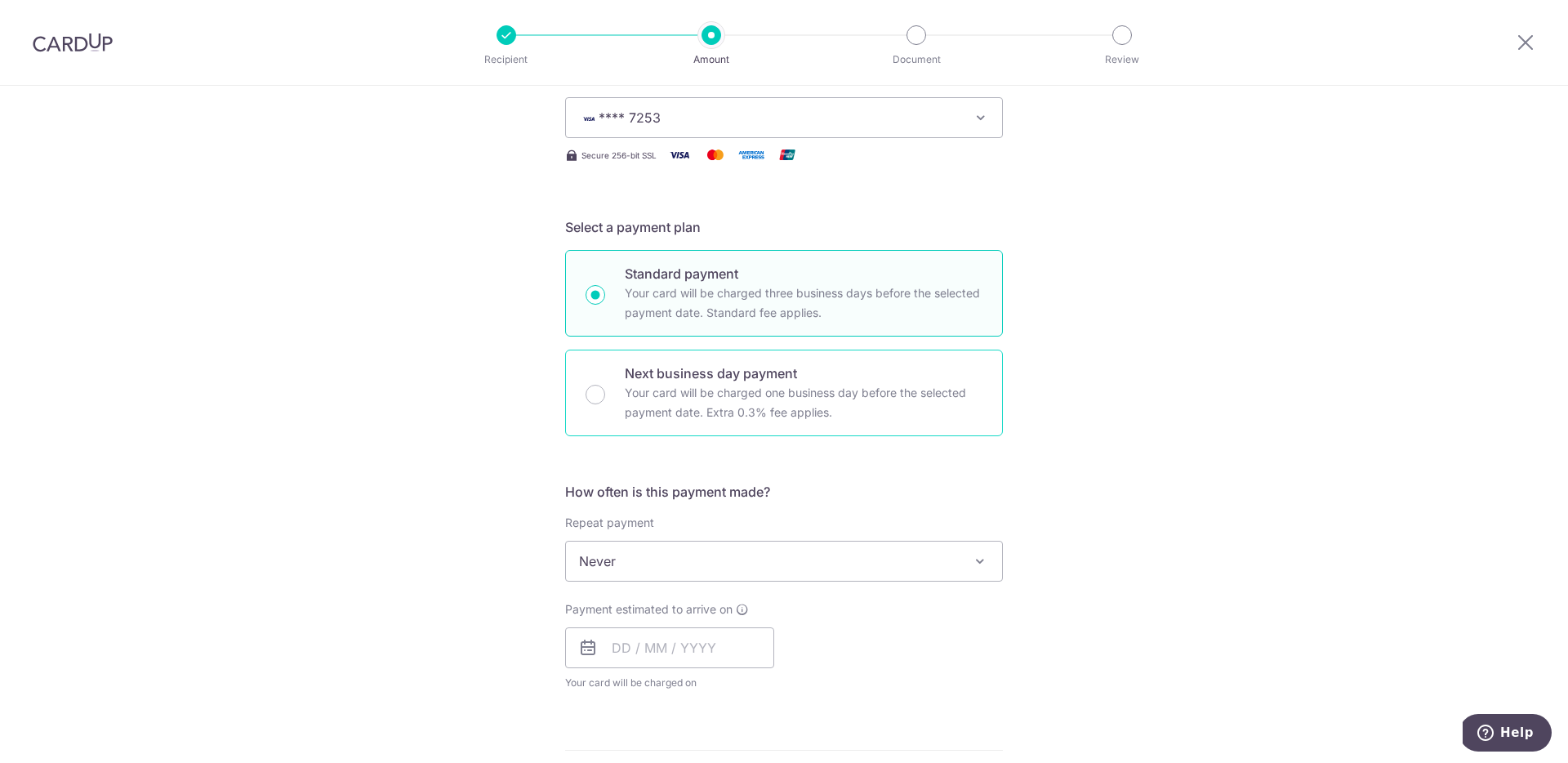
scroll to position [347, 0]
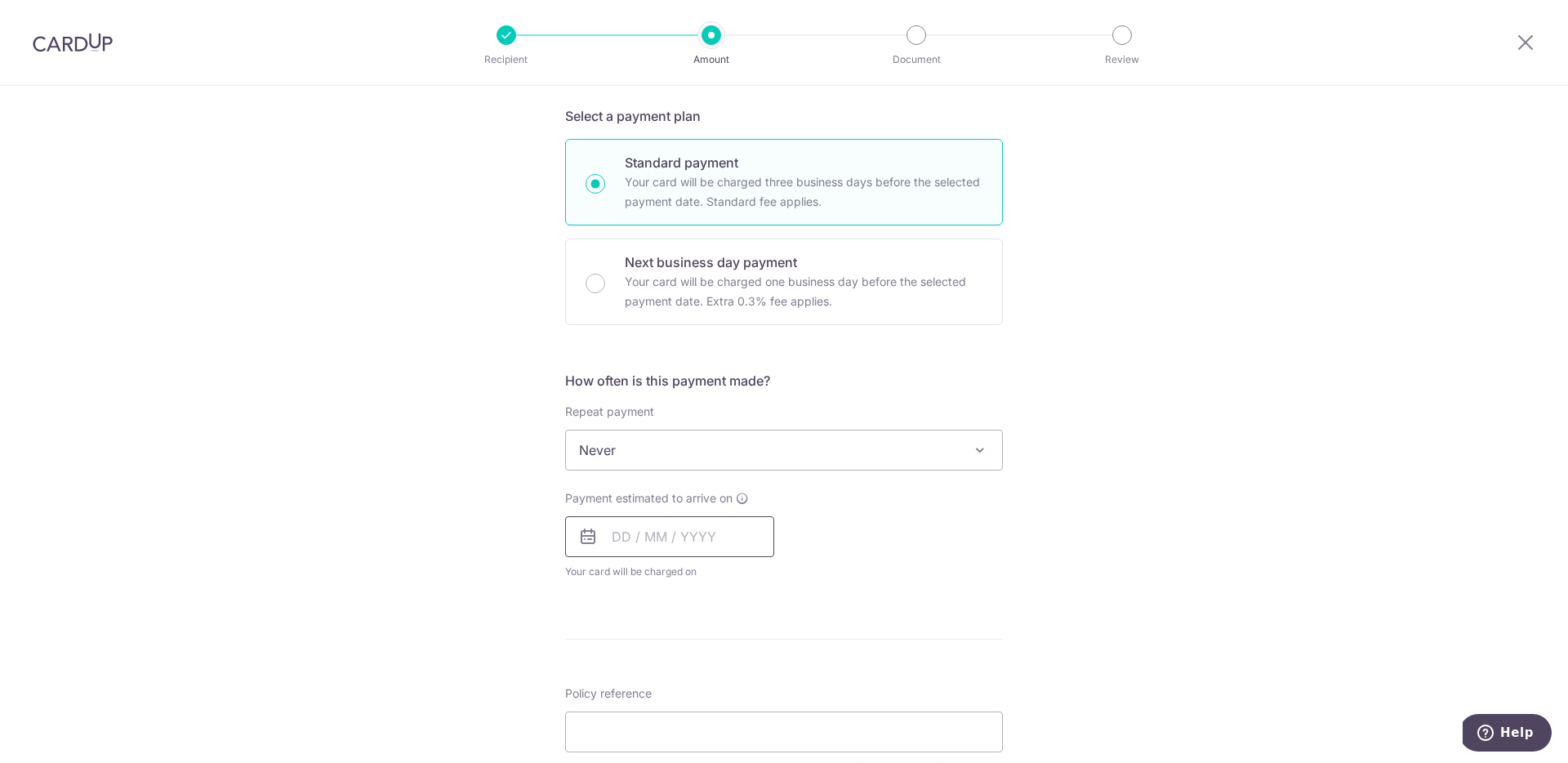
click at [689, 541] on input "text" at bounding box center [670, 536] width 209 height 41
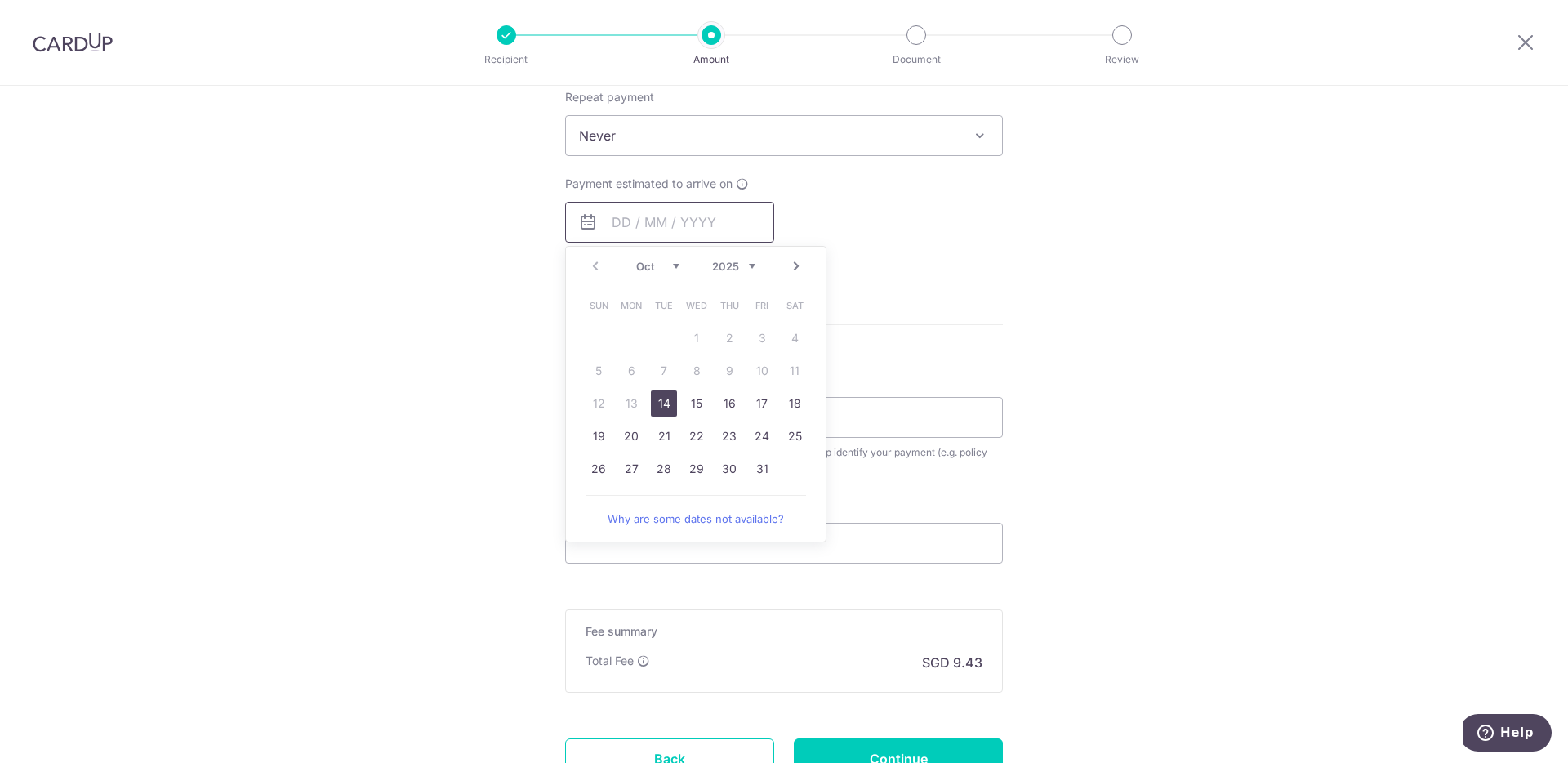
scroll to position [668, 0]
click at [668, 404] on link "14" at bounding box center [664, 397] width 26 height 26
type input "14/10/2025"
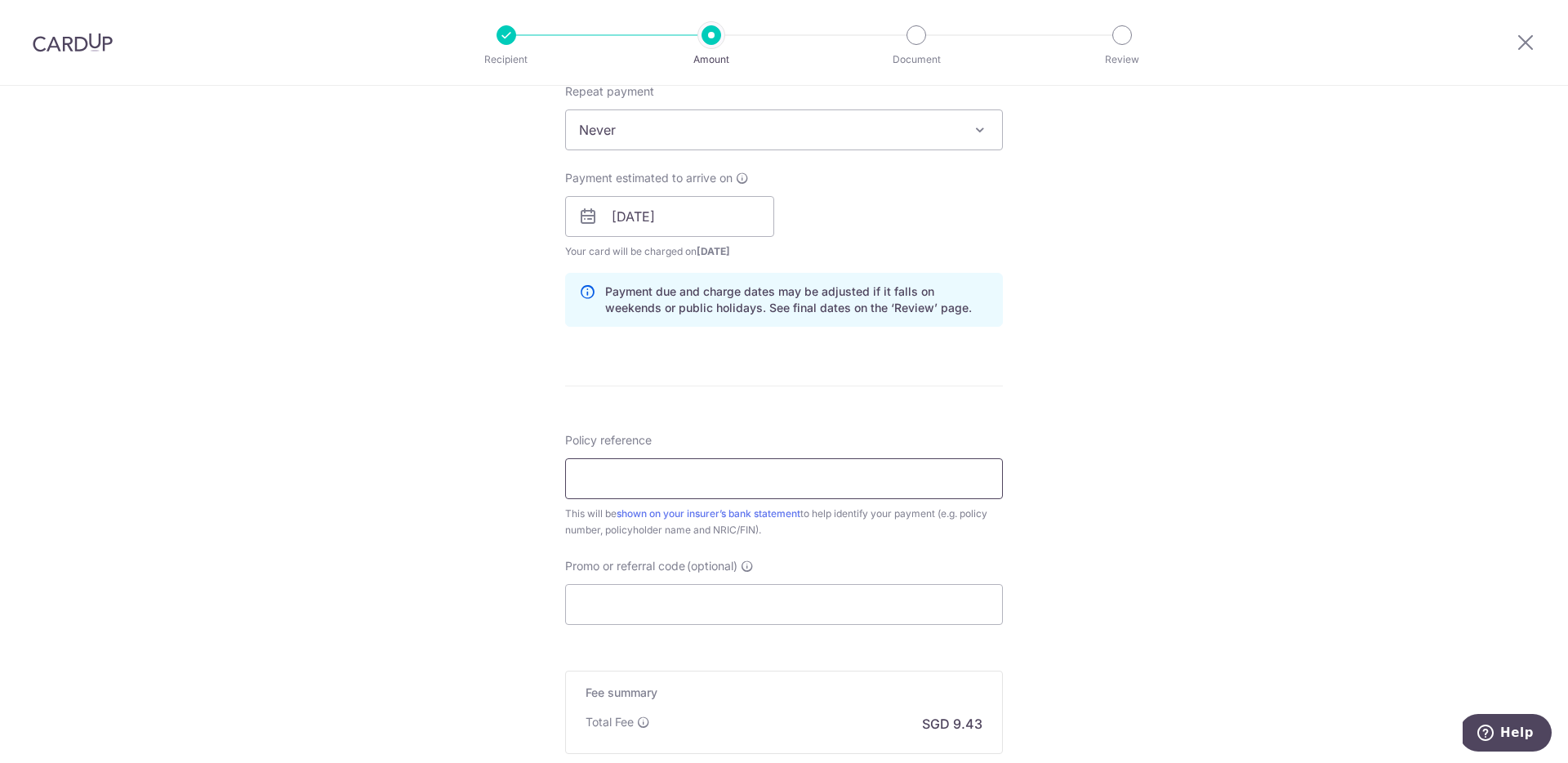
click at [682, 480] on input "Policy reference" at bounding box center [784, 479] width 438 height 41
type input "0246460228"
click at [691, 589] on input "Promo or referral code (optional)" at bounding box center [784, 604] width 438 height 41
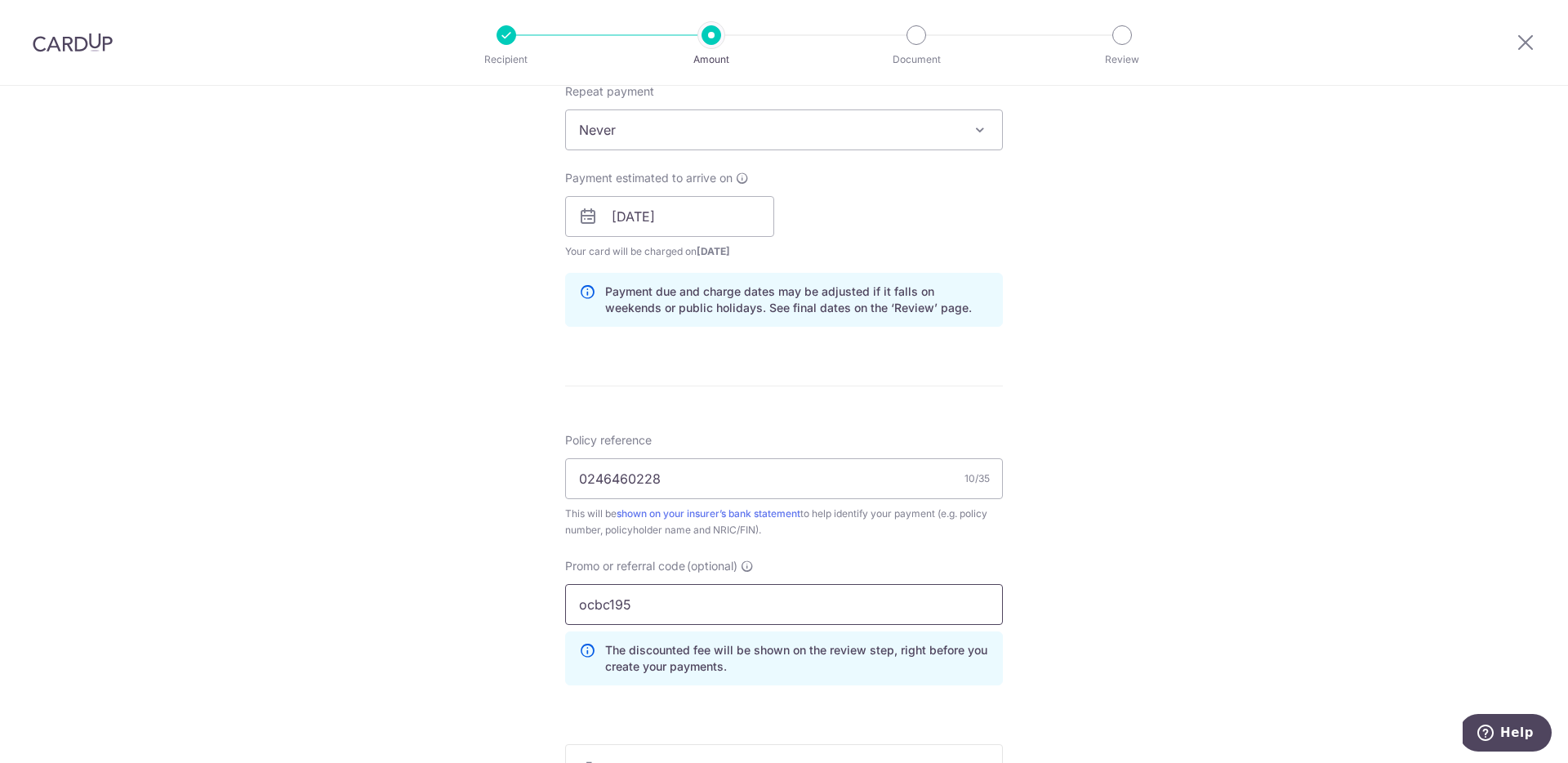
type input "ocbc195"
click at [1136, 511] on div "Tell us more about your payment Enter payment amount SGD 362.56 362.56 Select C…" at bounding box center [784, 228] width 1568 height 1617
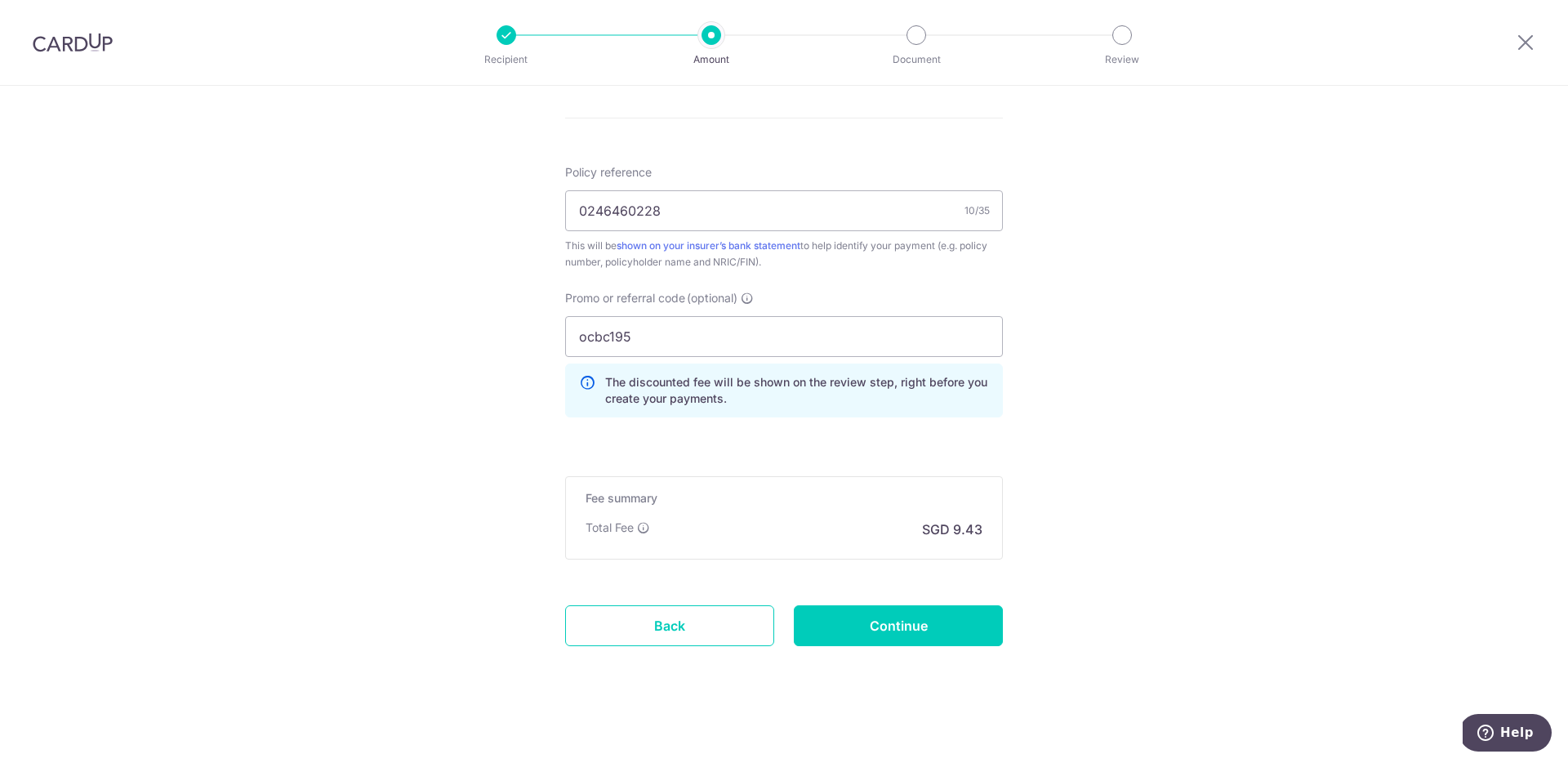
scroll to position [941, 0]
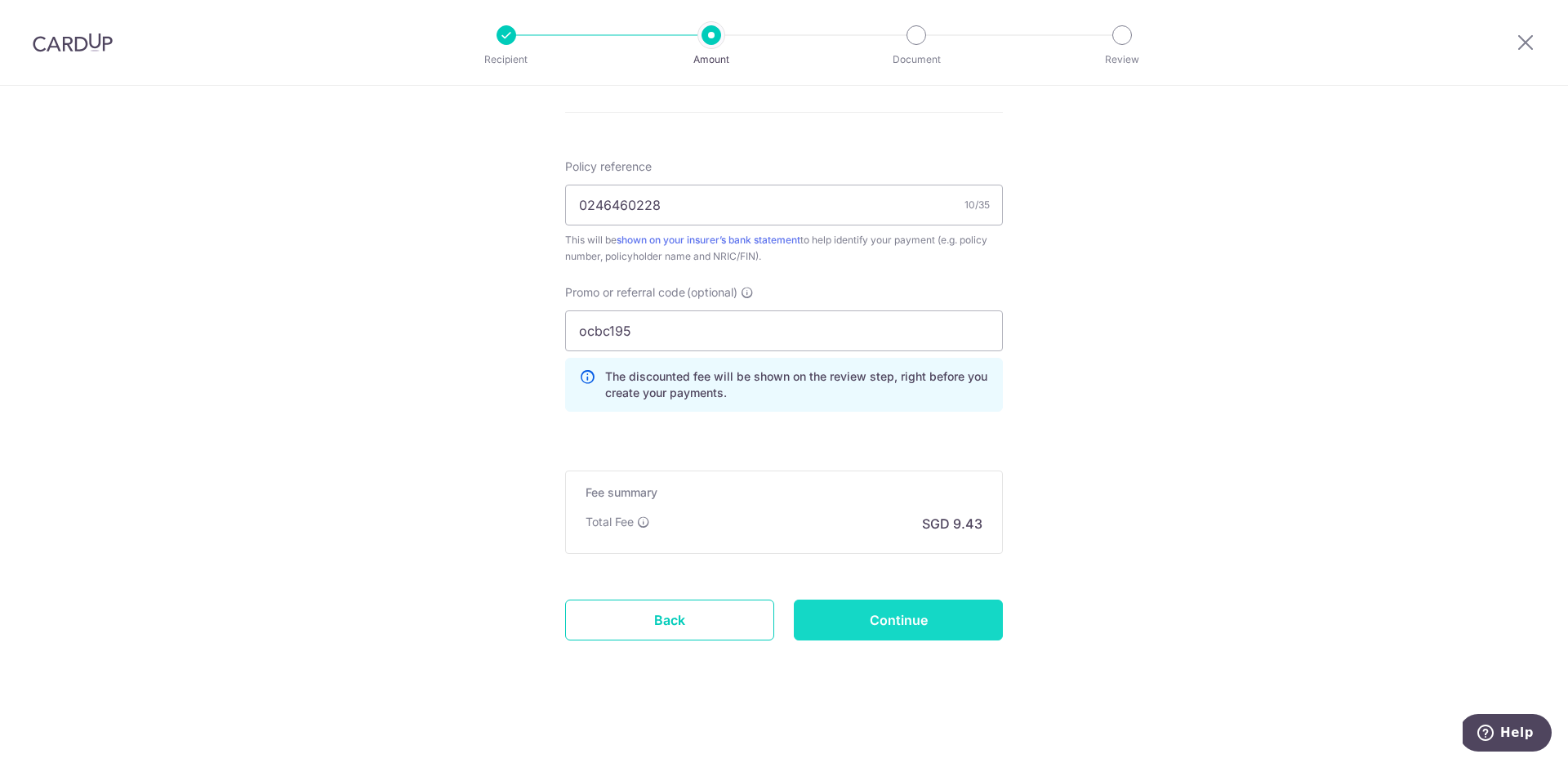
click at [924, 613] on input "Continue" at bounding box center [898, 620] width 209 height 41
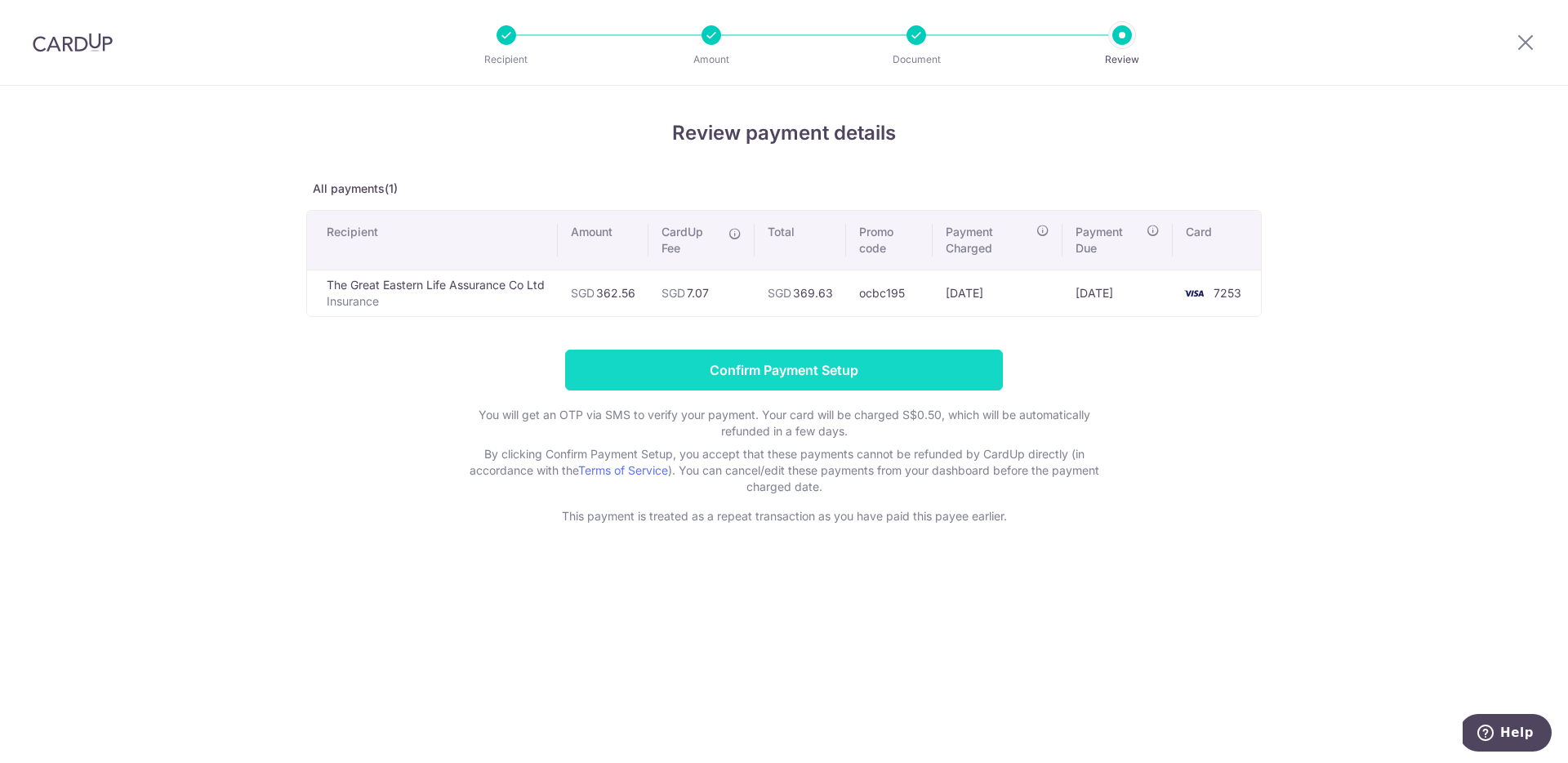
click at [822, 372] on input "Confirm Payment Setup" at bounding box center [784, 370] width 438 height 41
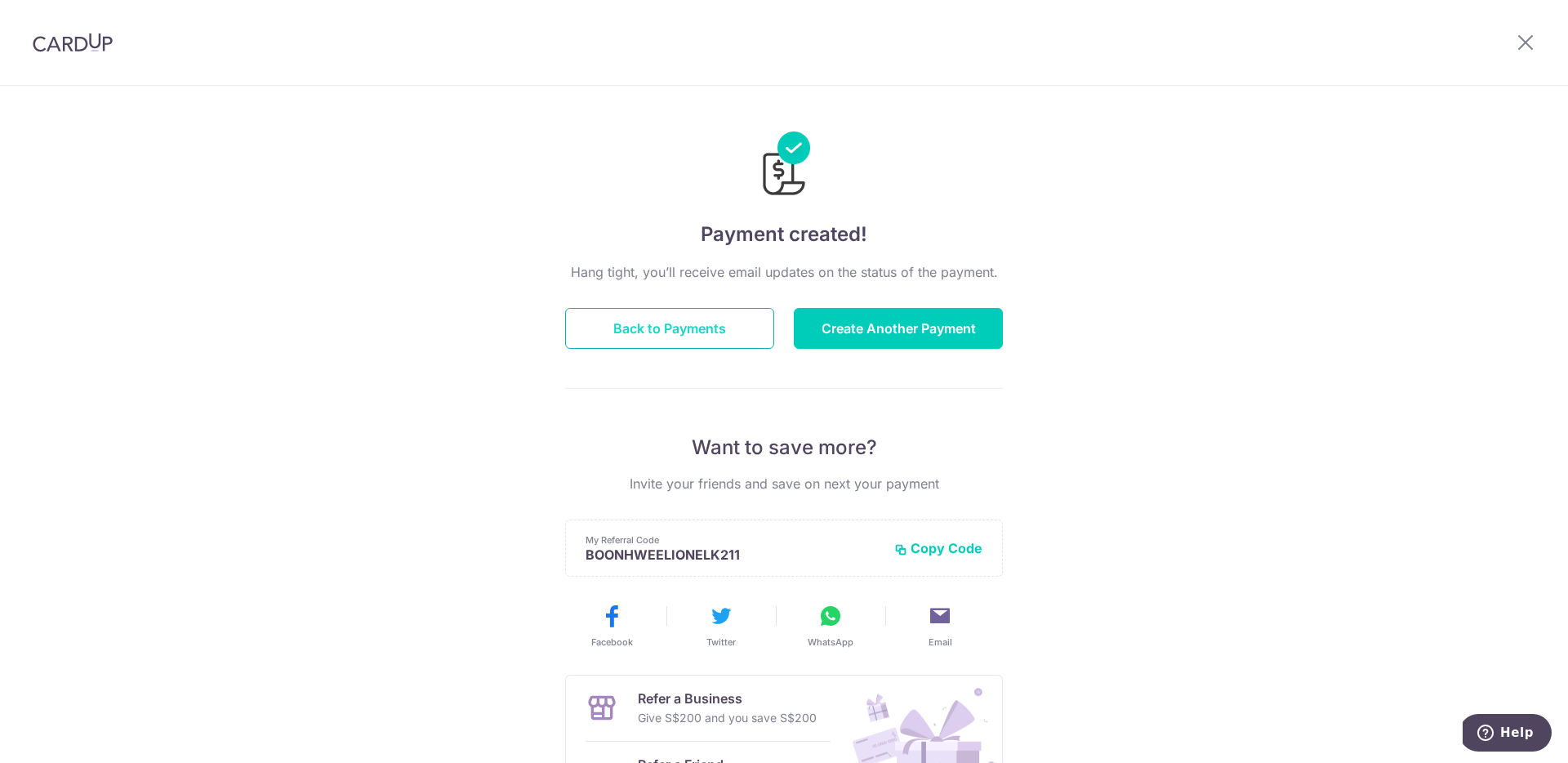
click at [646, 330] on button "Back to Payments" at bounding box center [670, 328] width 209 height 41
